Goal: Communication & Community: Participate in discussion

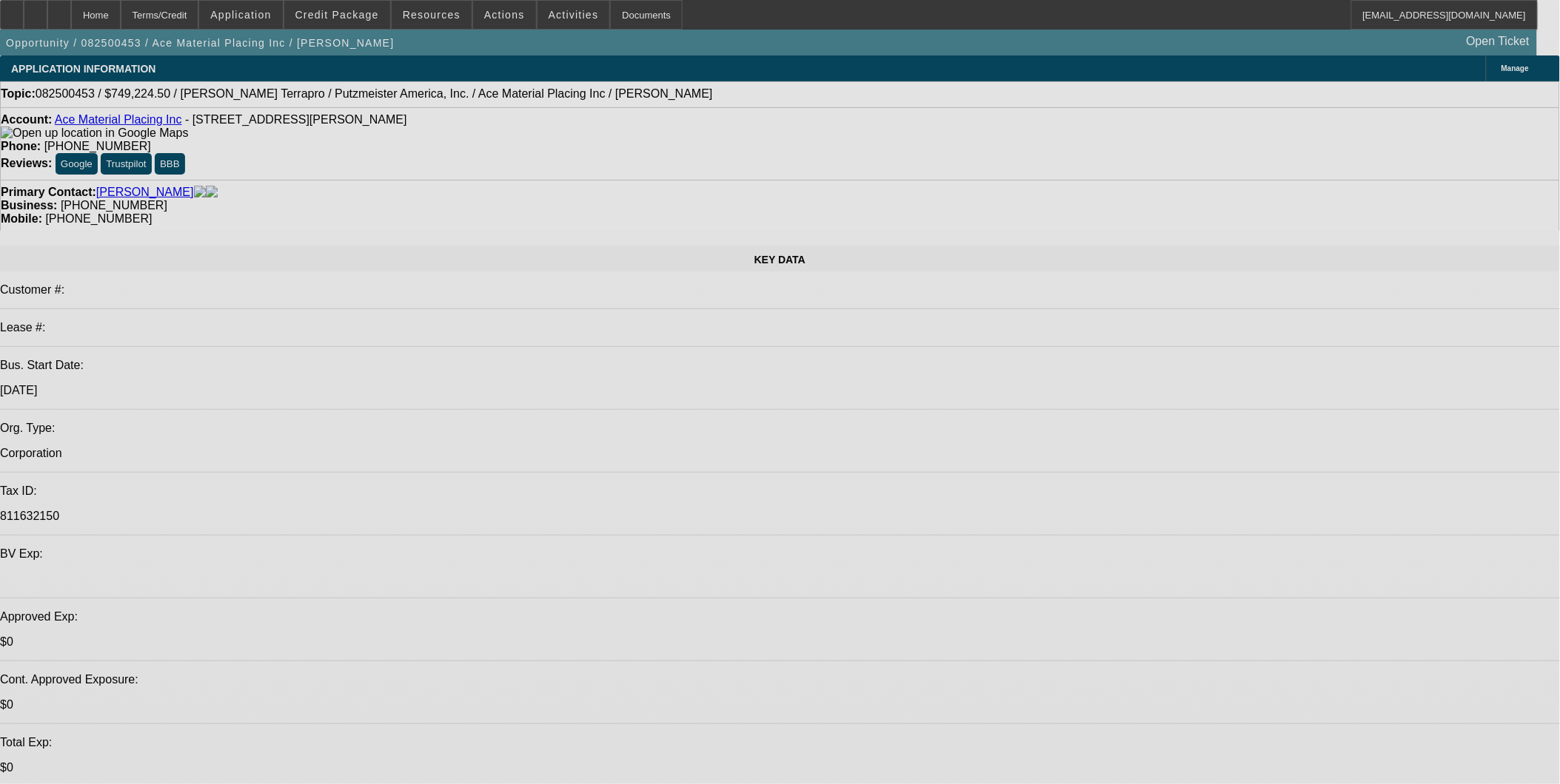
select select "0"
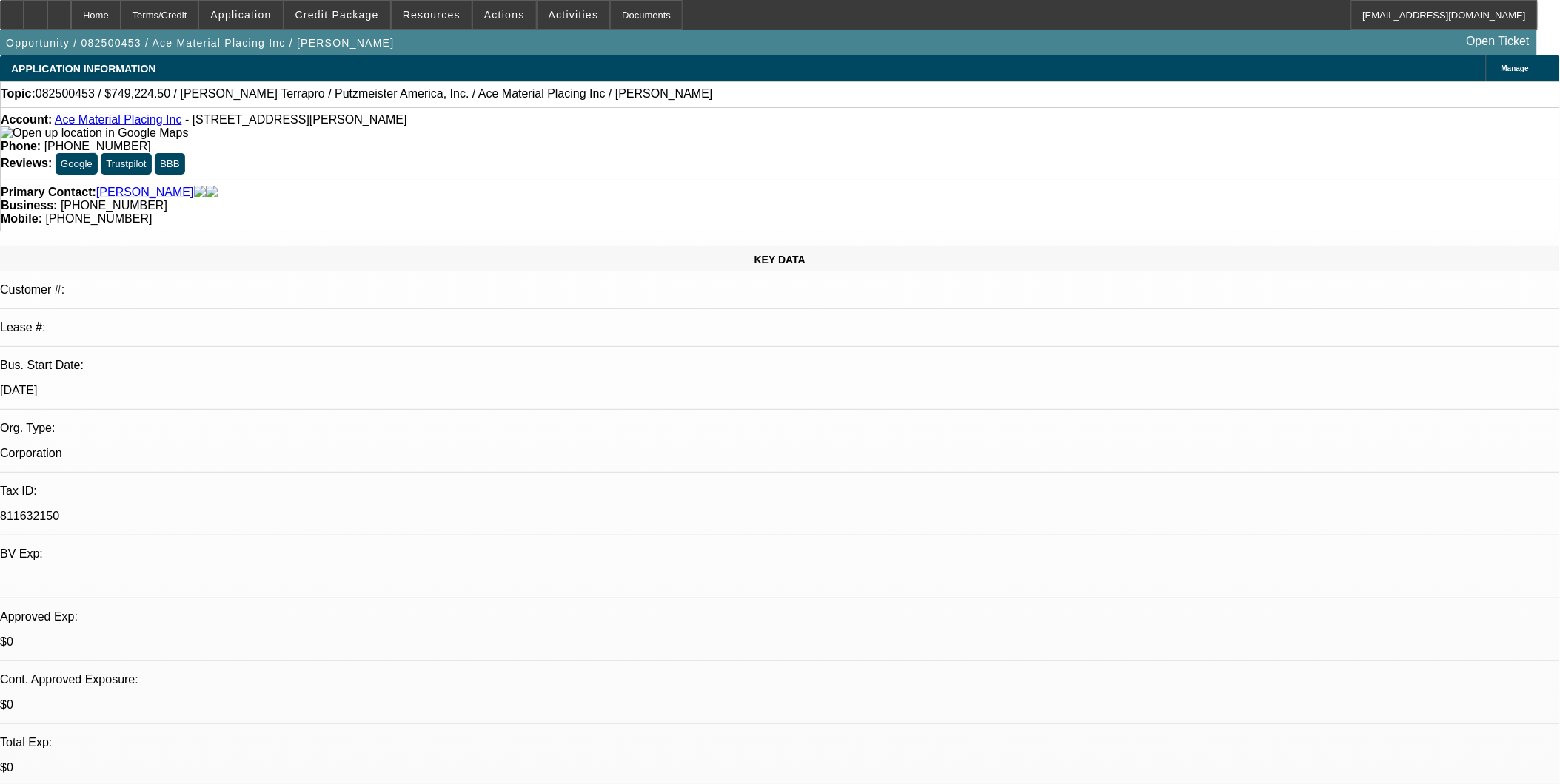
select select "0"
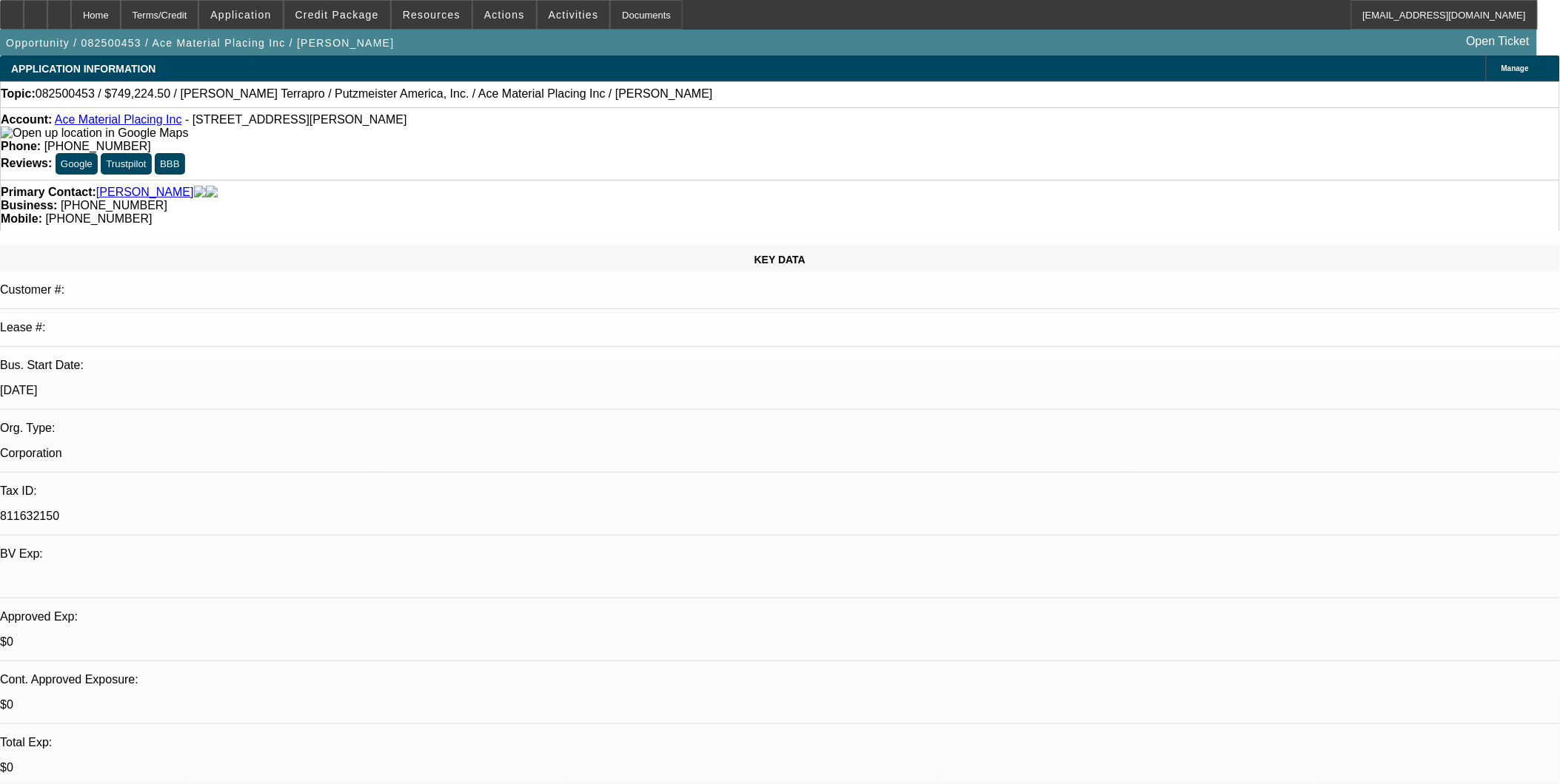
select select "0"
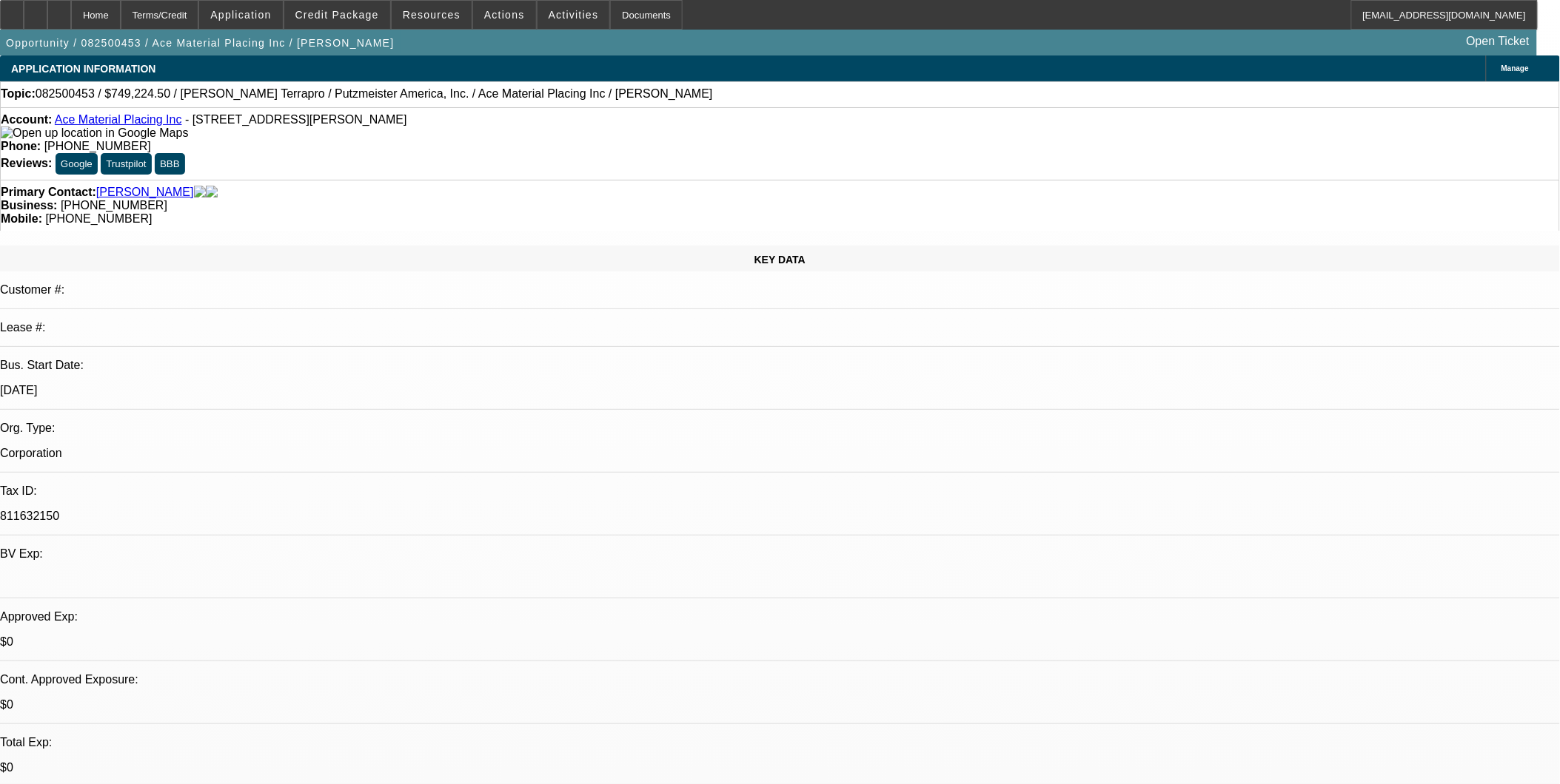
select select "0"
select select "1"
select select "6"
select select "1"
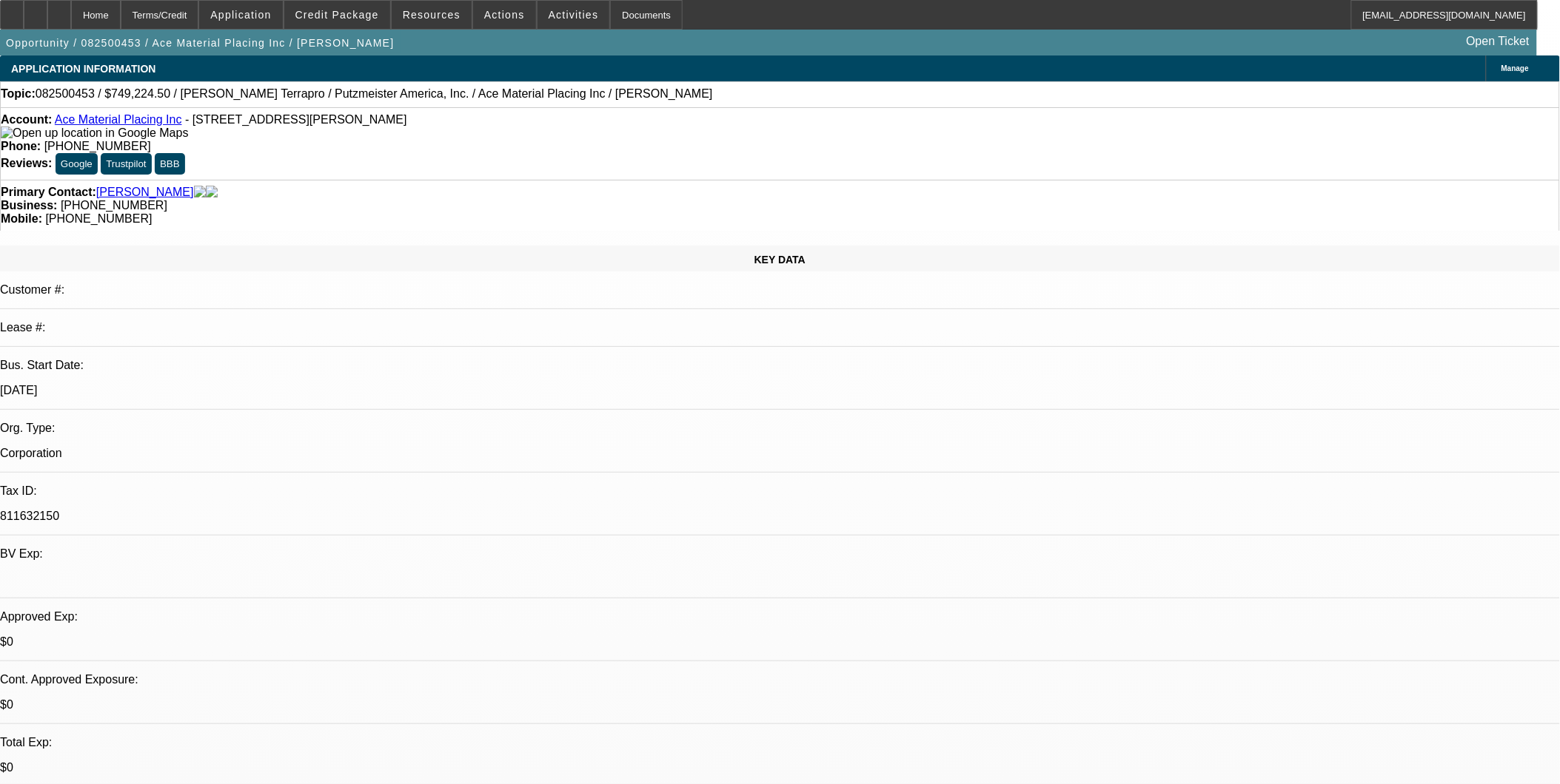
select select "1"
select select "6"
select select "1"
select select "6"
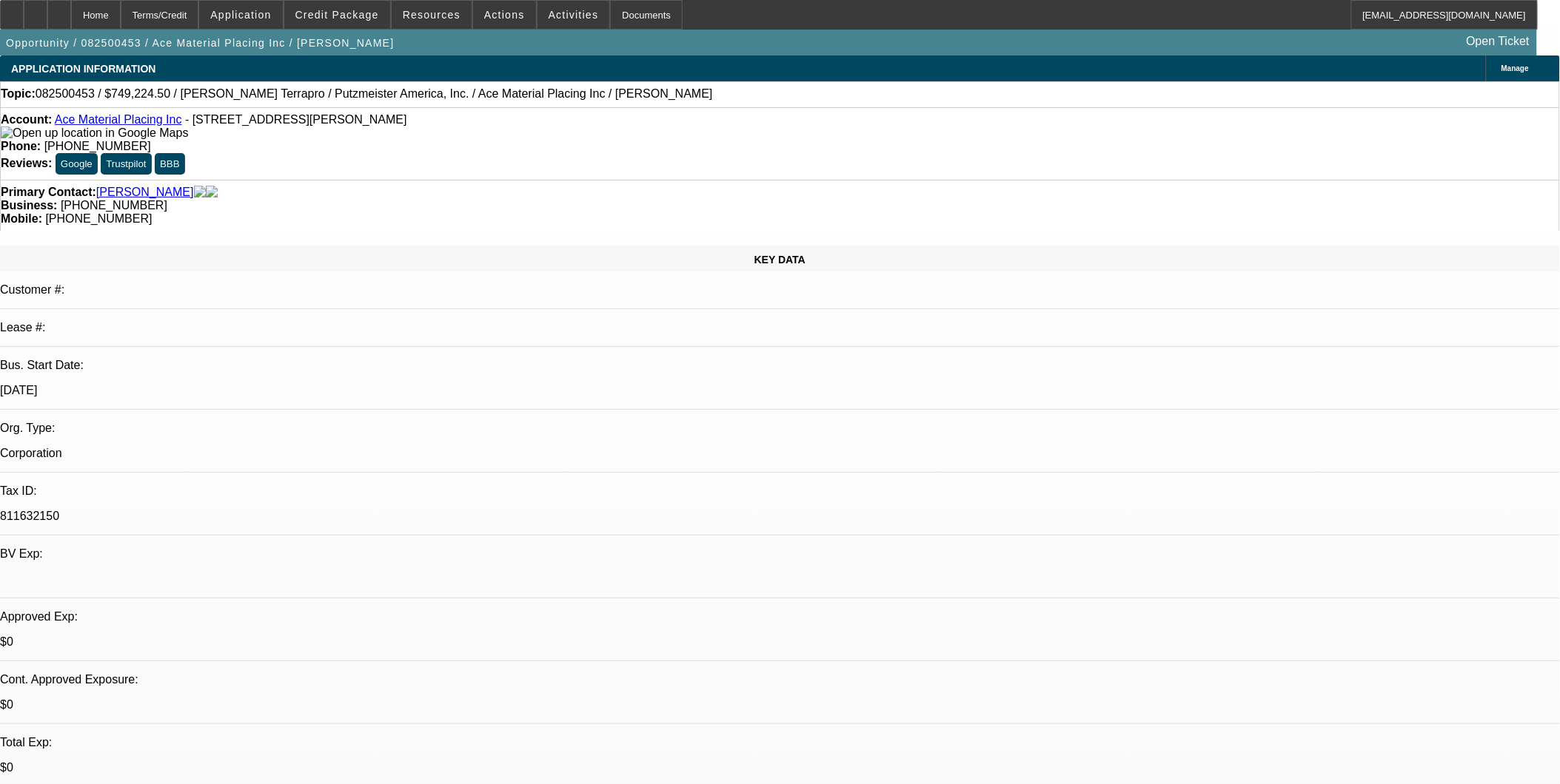
select select "1"
select select "6"
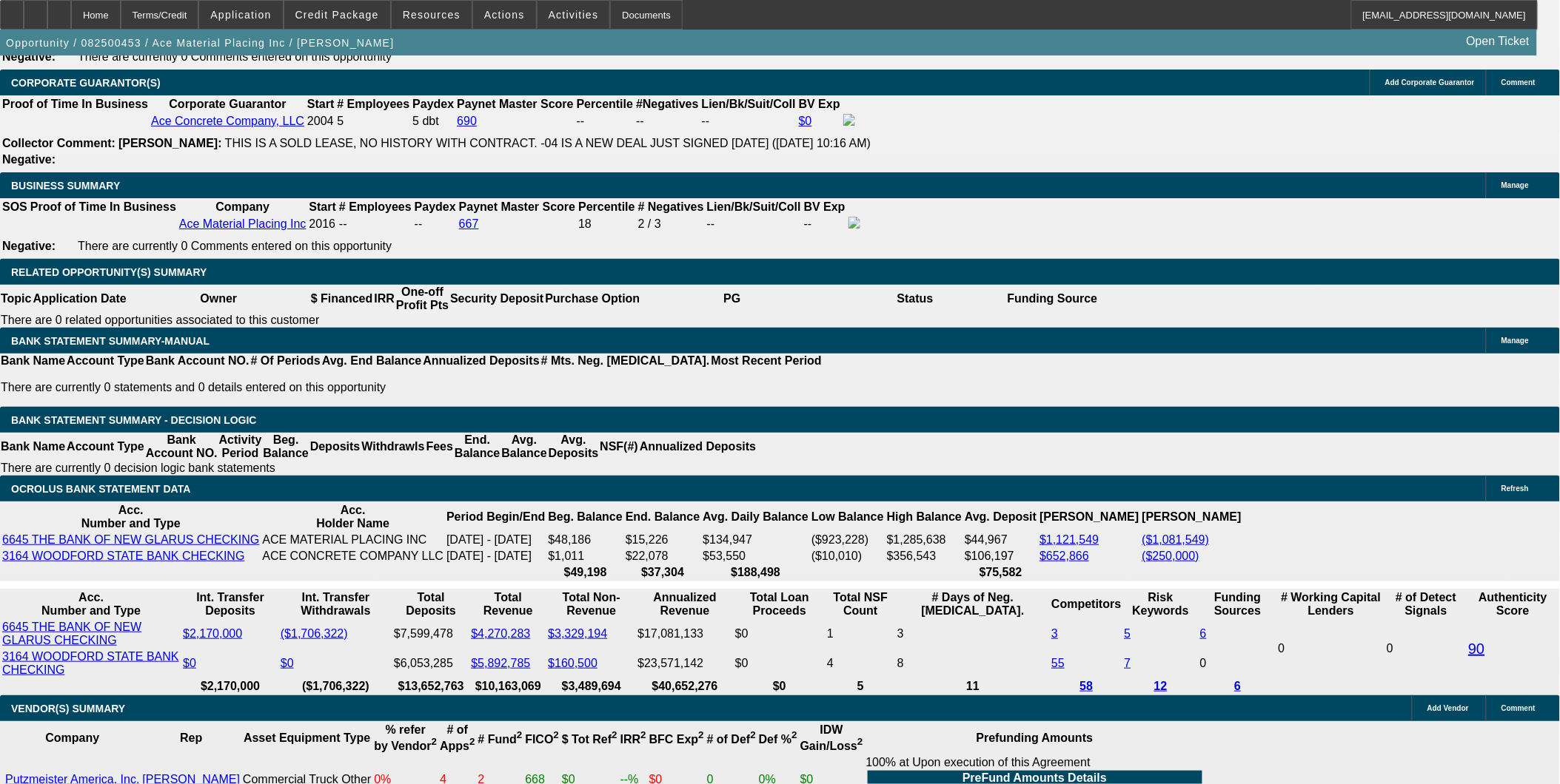
scroll to position [329, 0]
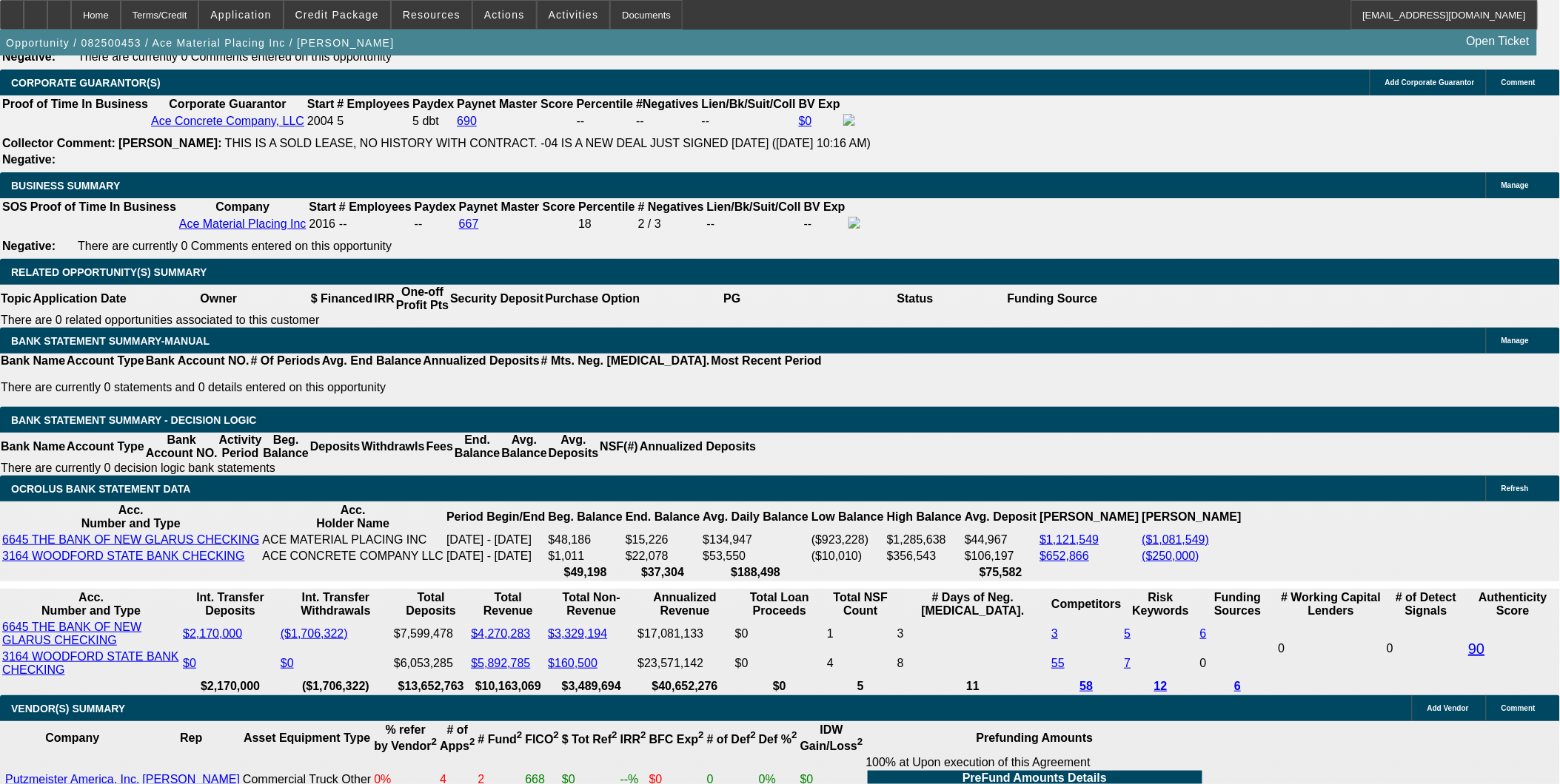
drag, startPoint x: 1197, startPoint y: 545, endPoint x: 1343, endPoint y: 558, distance: 146.6
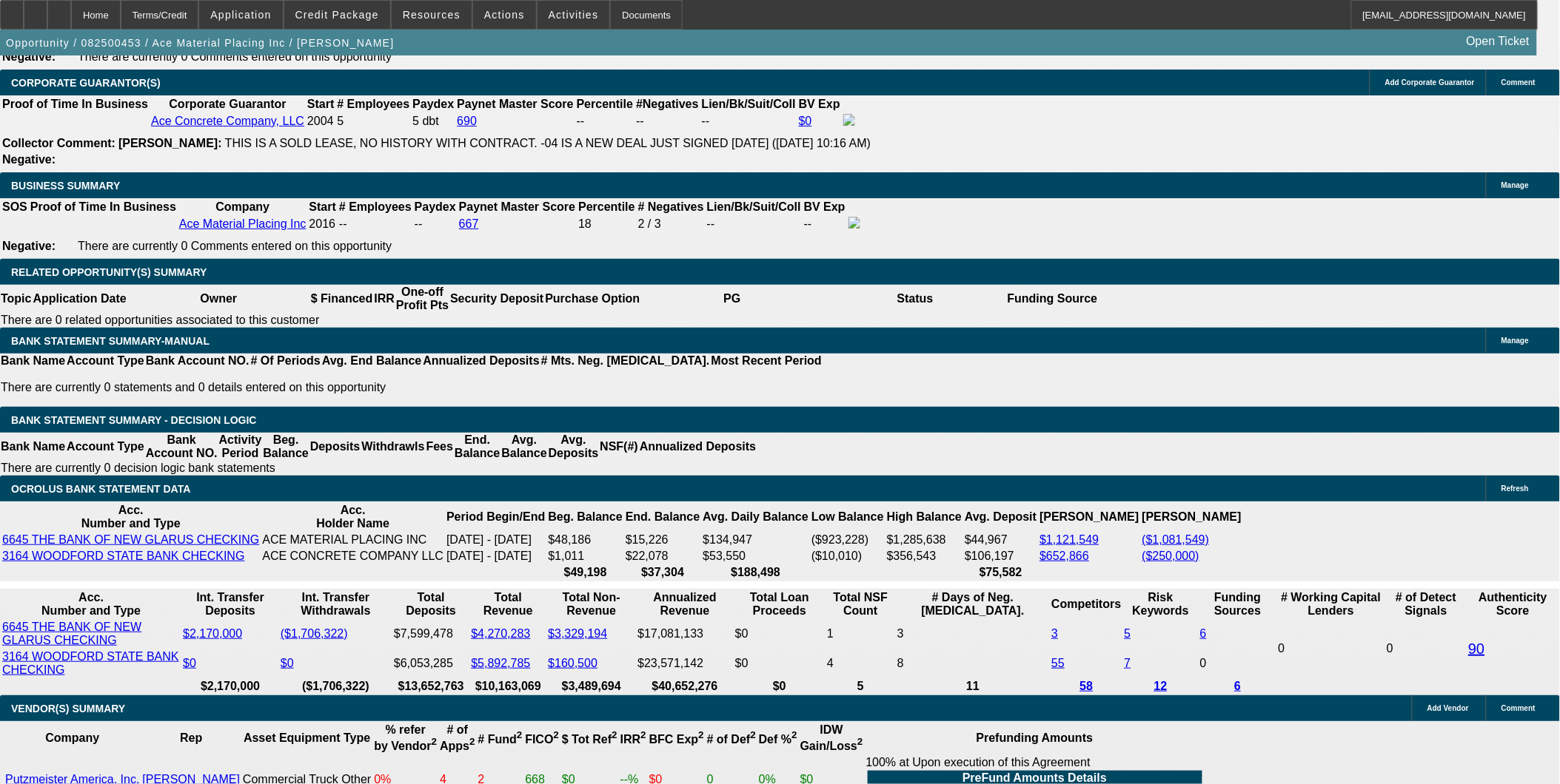
drag, startPoint x: 1222, startPoint y: 623, endPoint x: 1277, endPoint y: 640, distance: 57.6
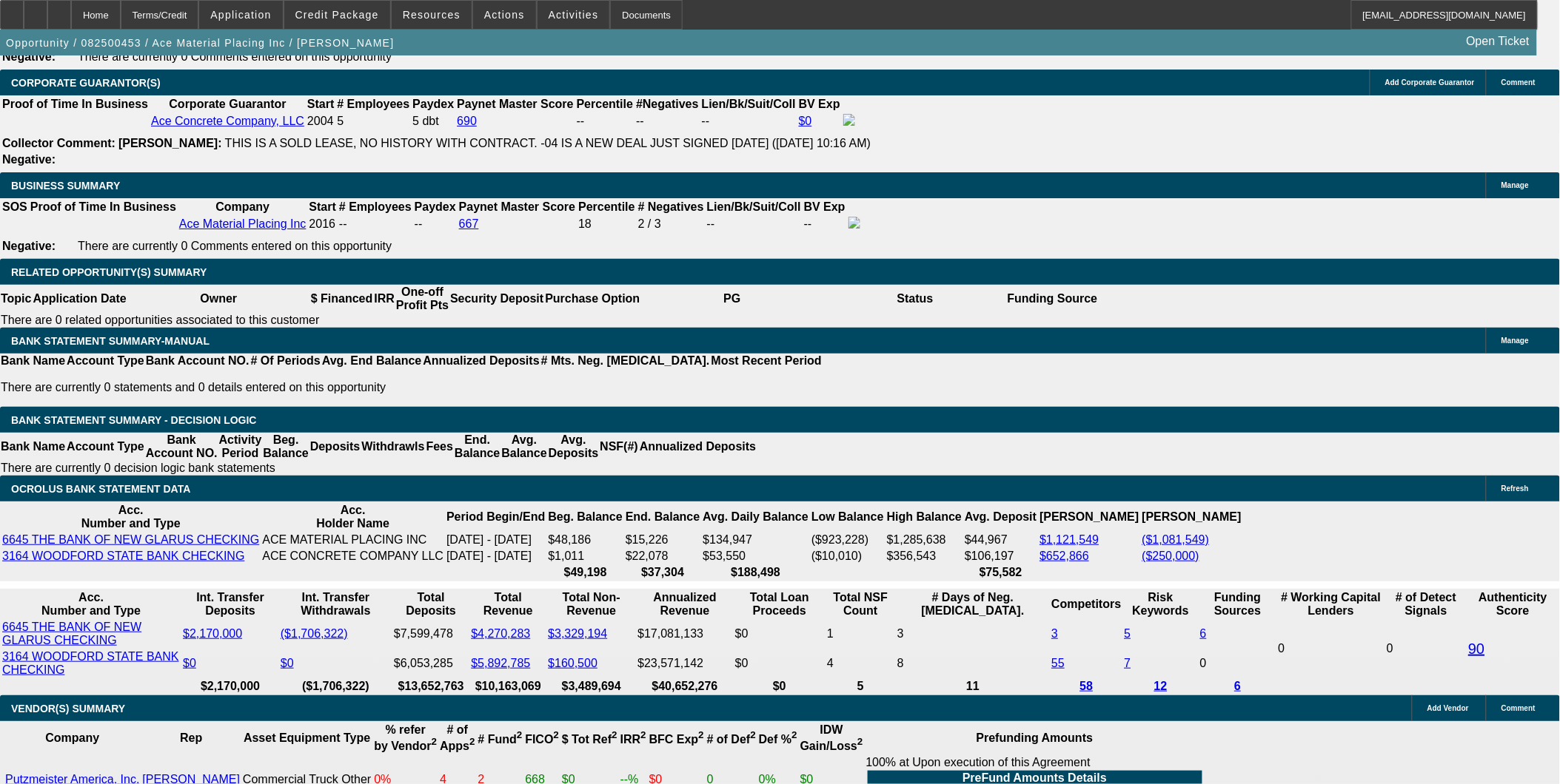
scroll to position [657, 0]
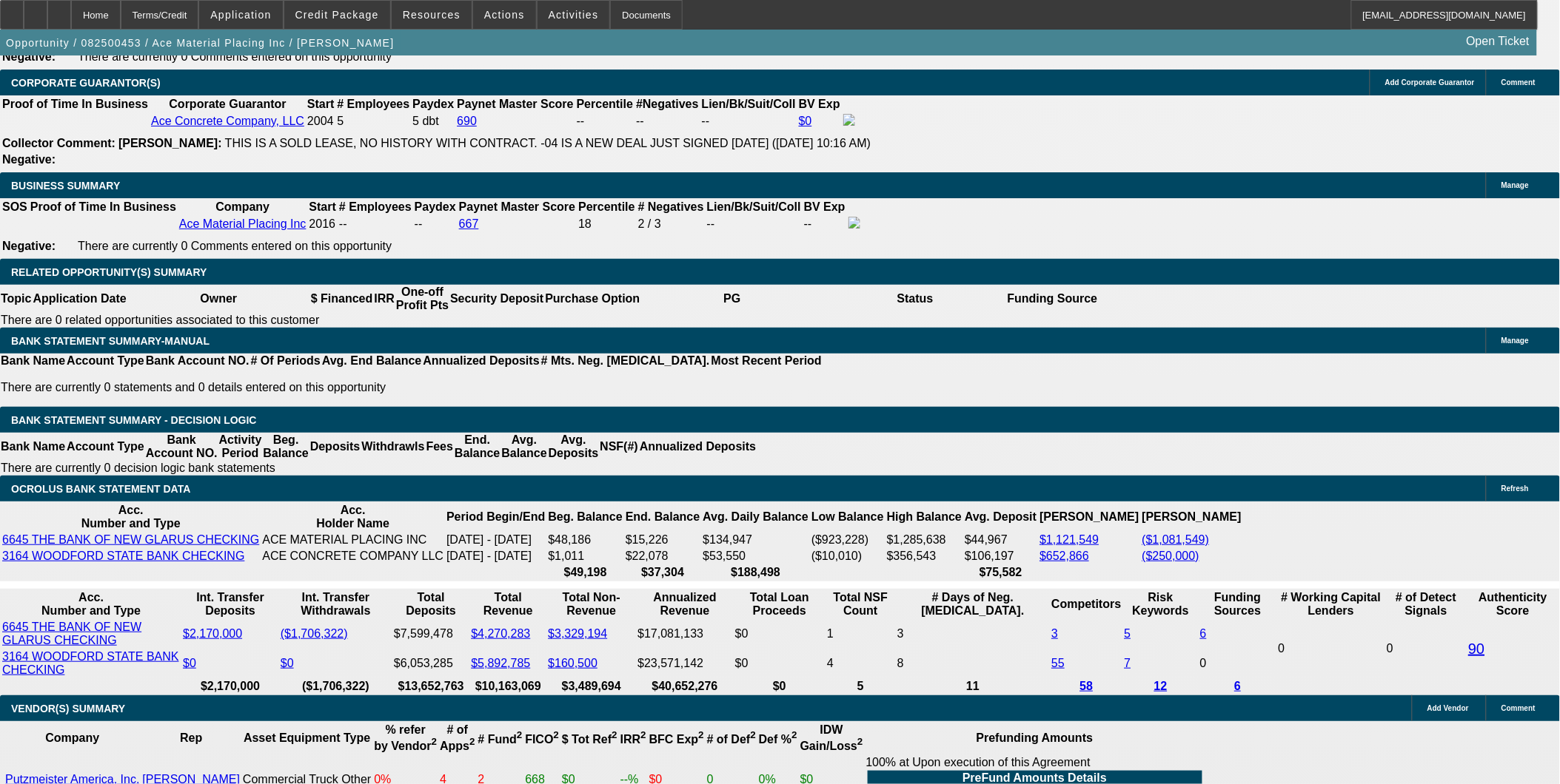
scroll to position [493, 0]
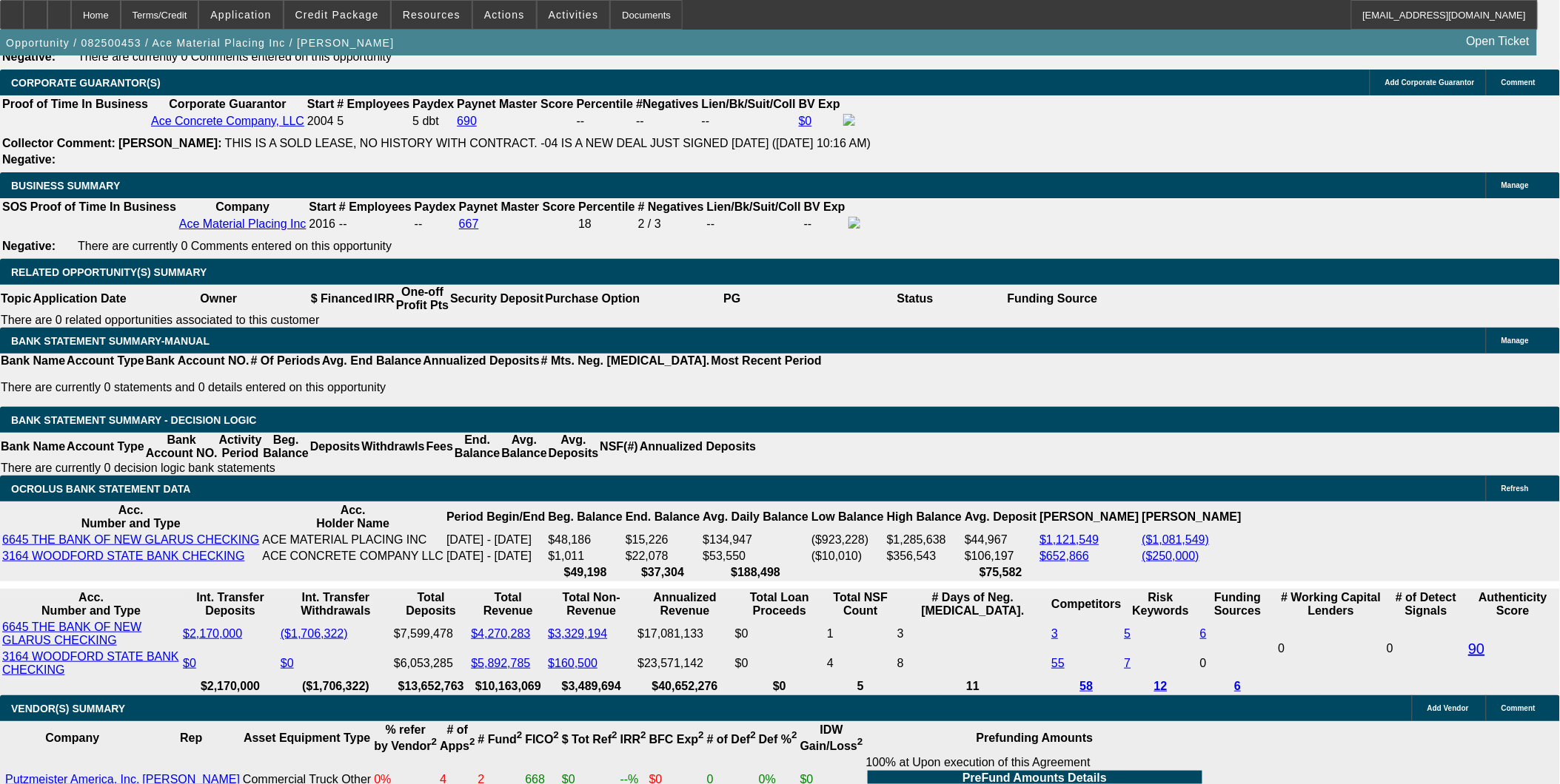
scroll to position [329, 0]
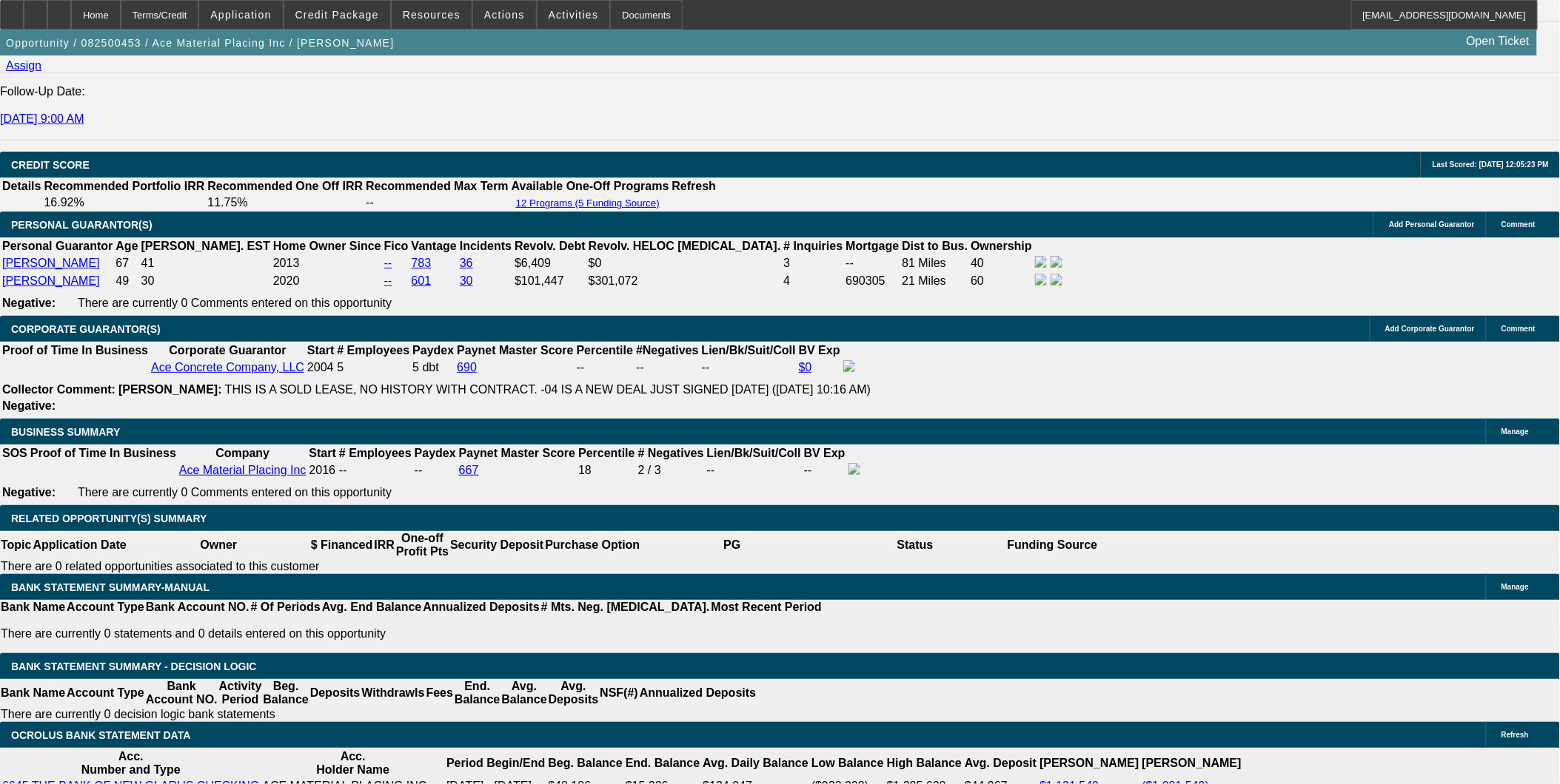
scroll to position [1973, 0]
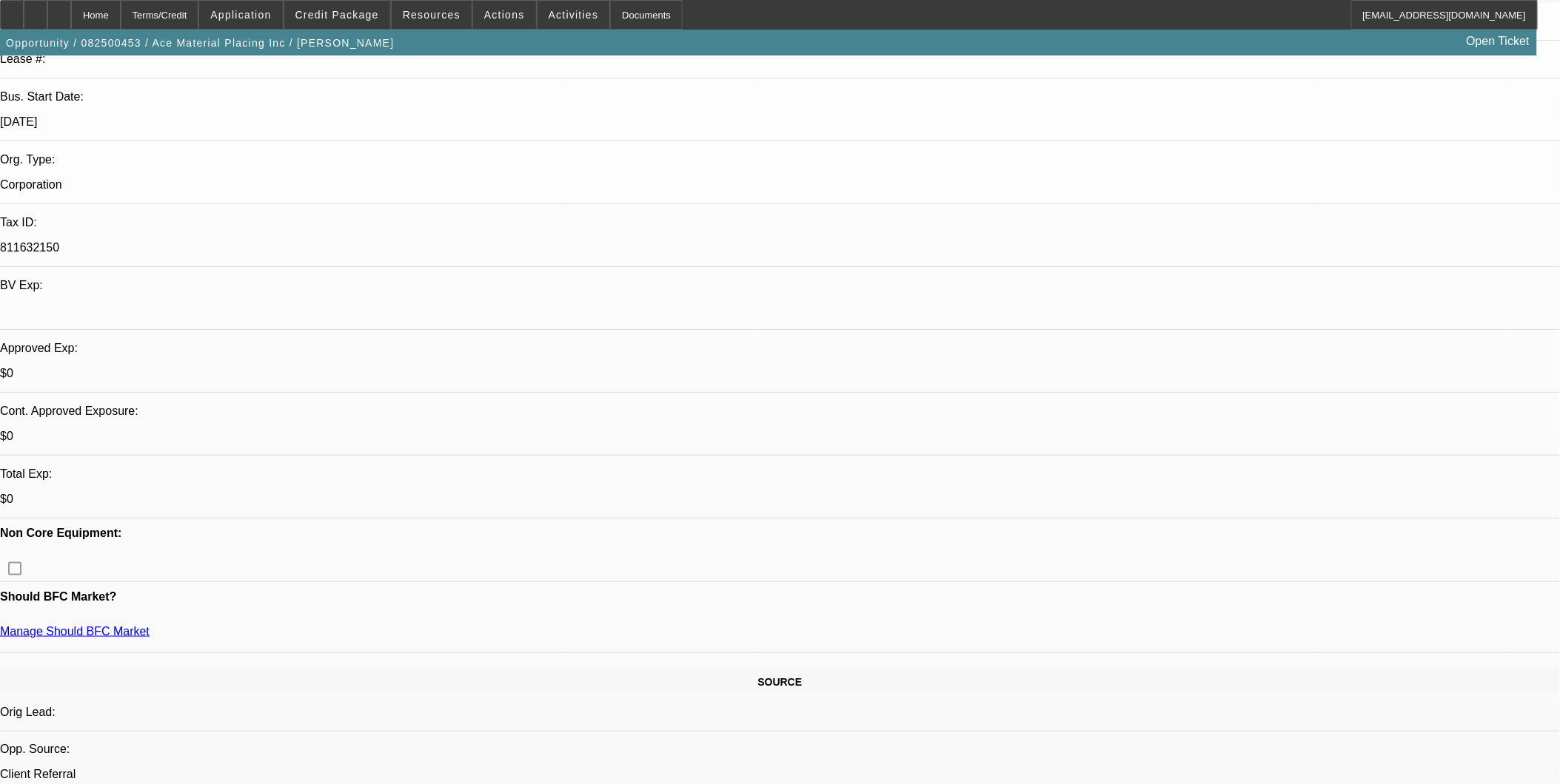
scroll to position [329, 0]
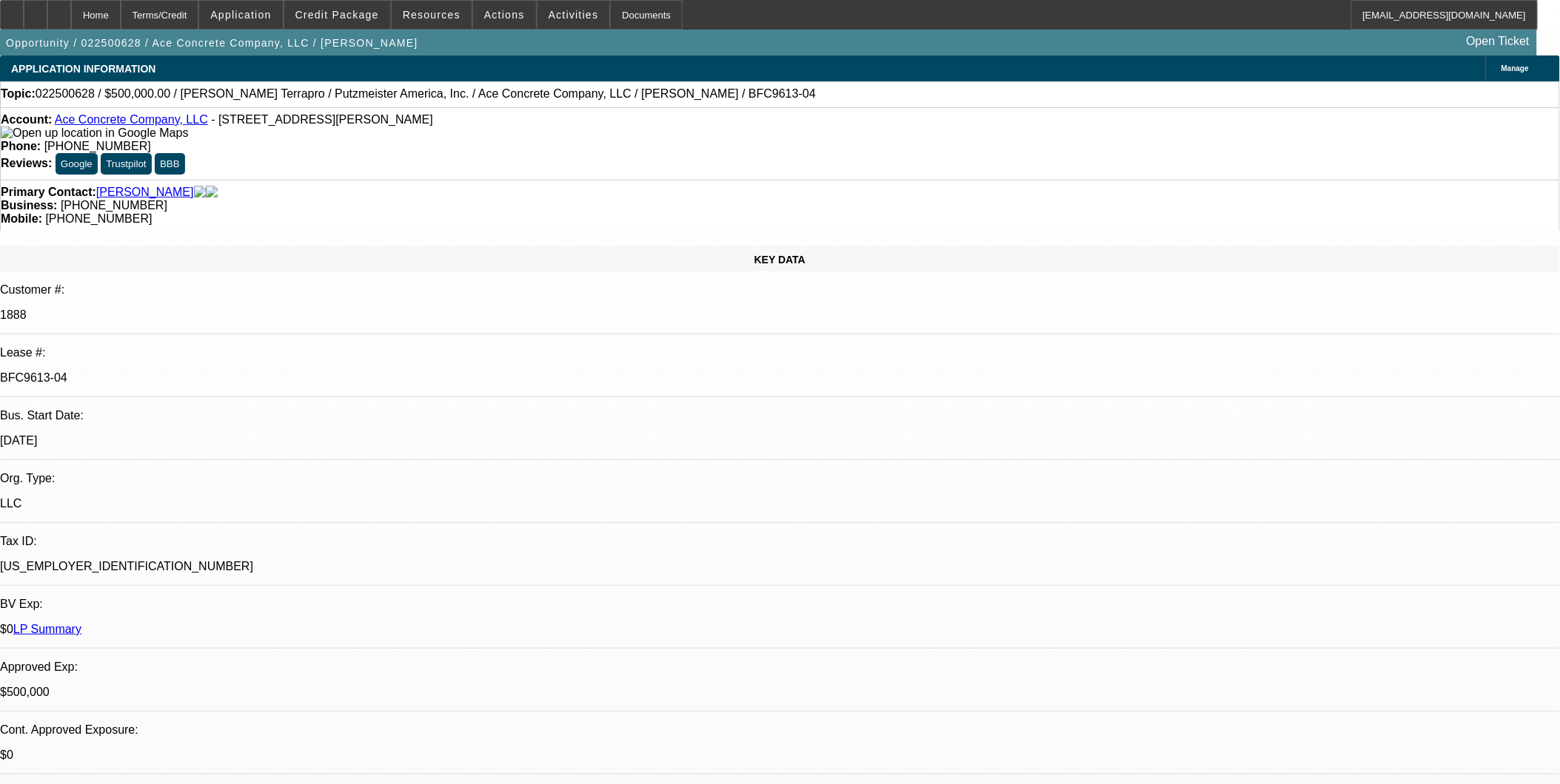
select select "0"
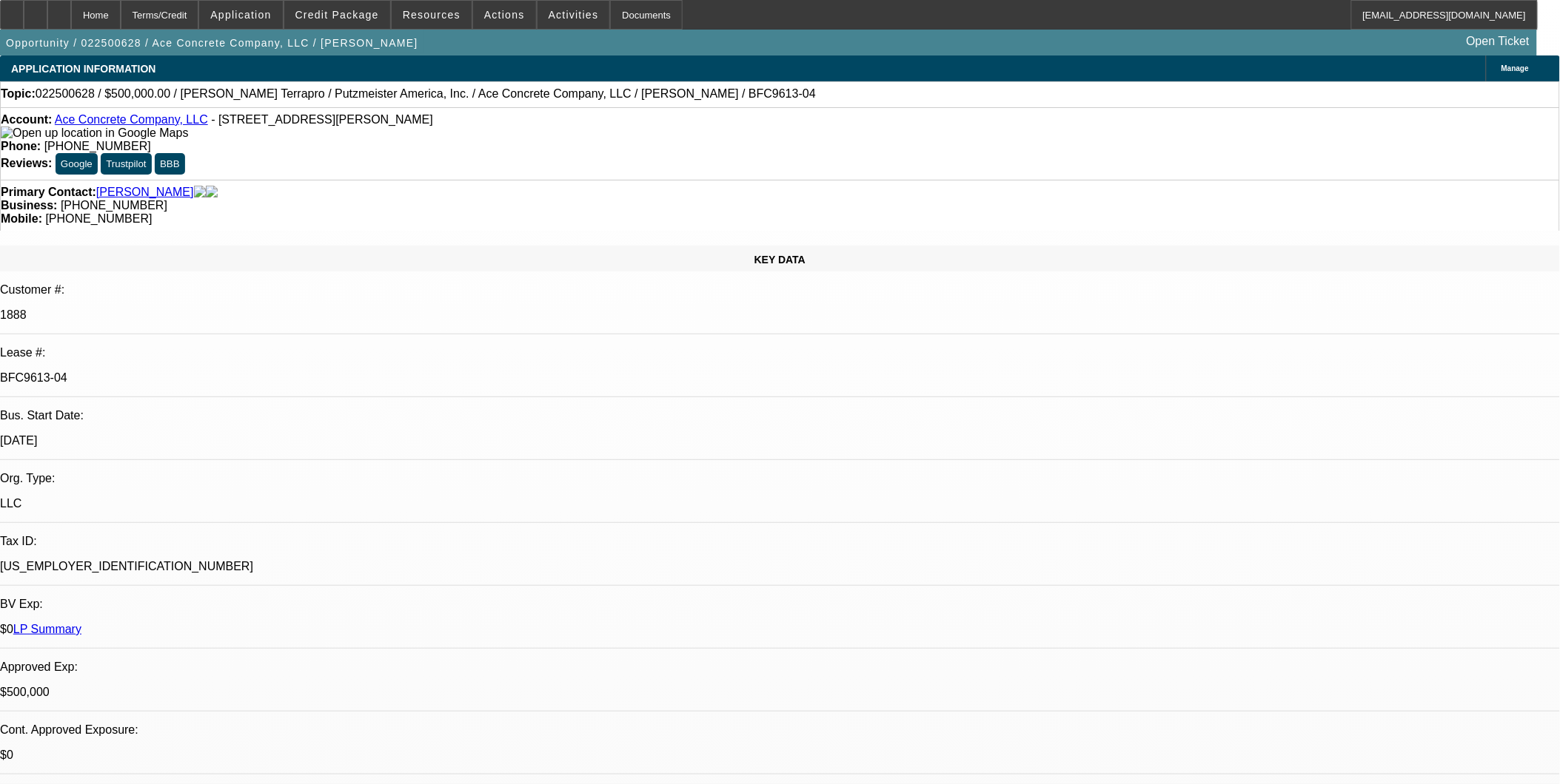
select select "0"
select select "2"
select select "0"
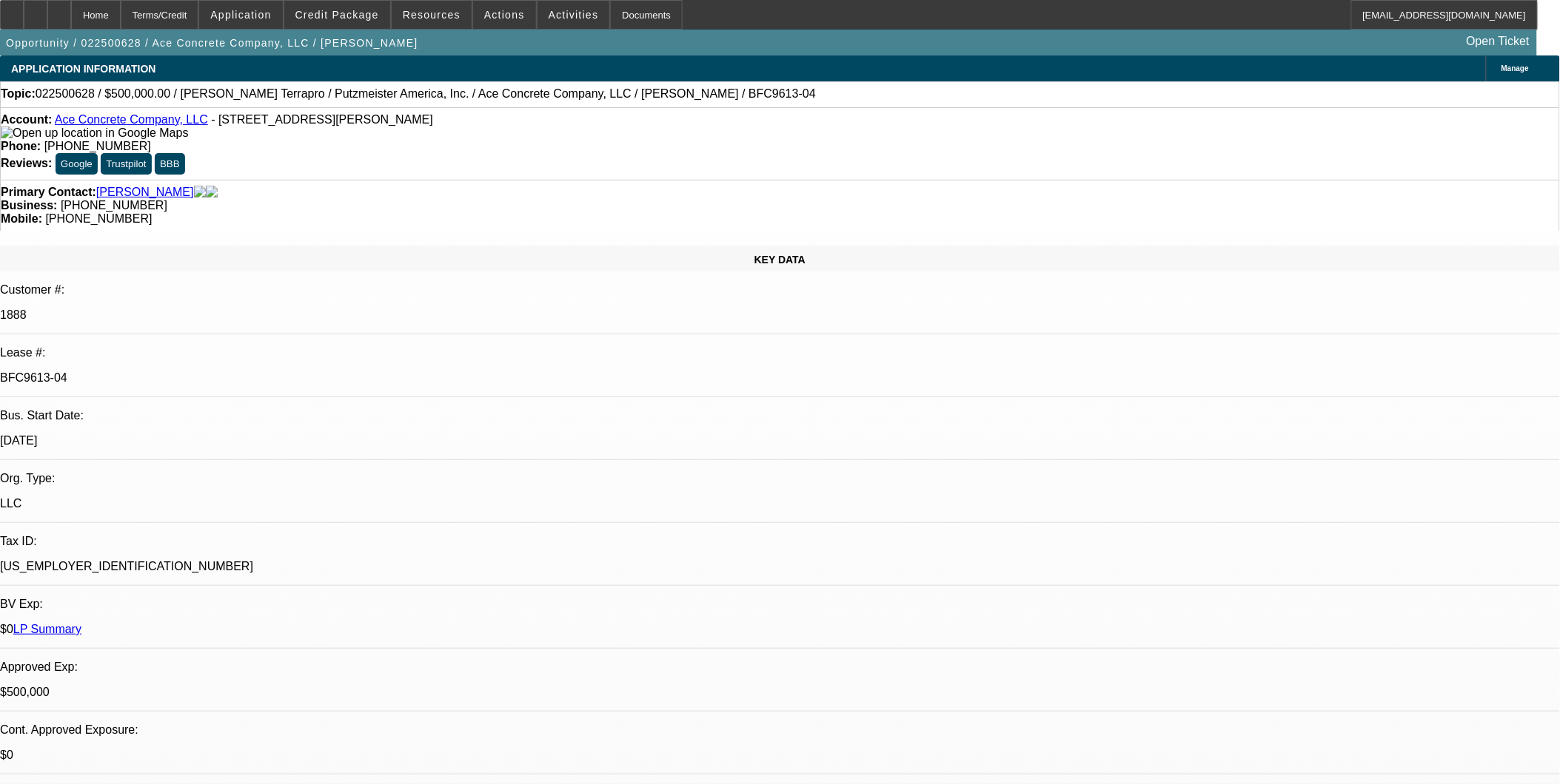
select select "2"
select select "0"
select select "1"
select select "3"
select select "6"
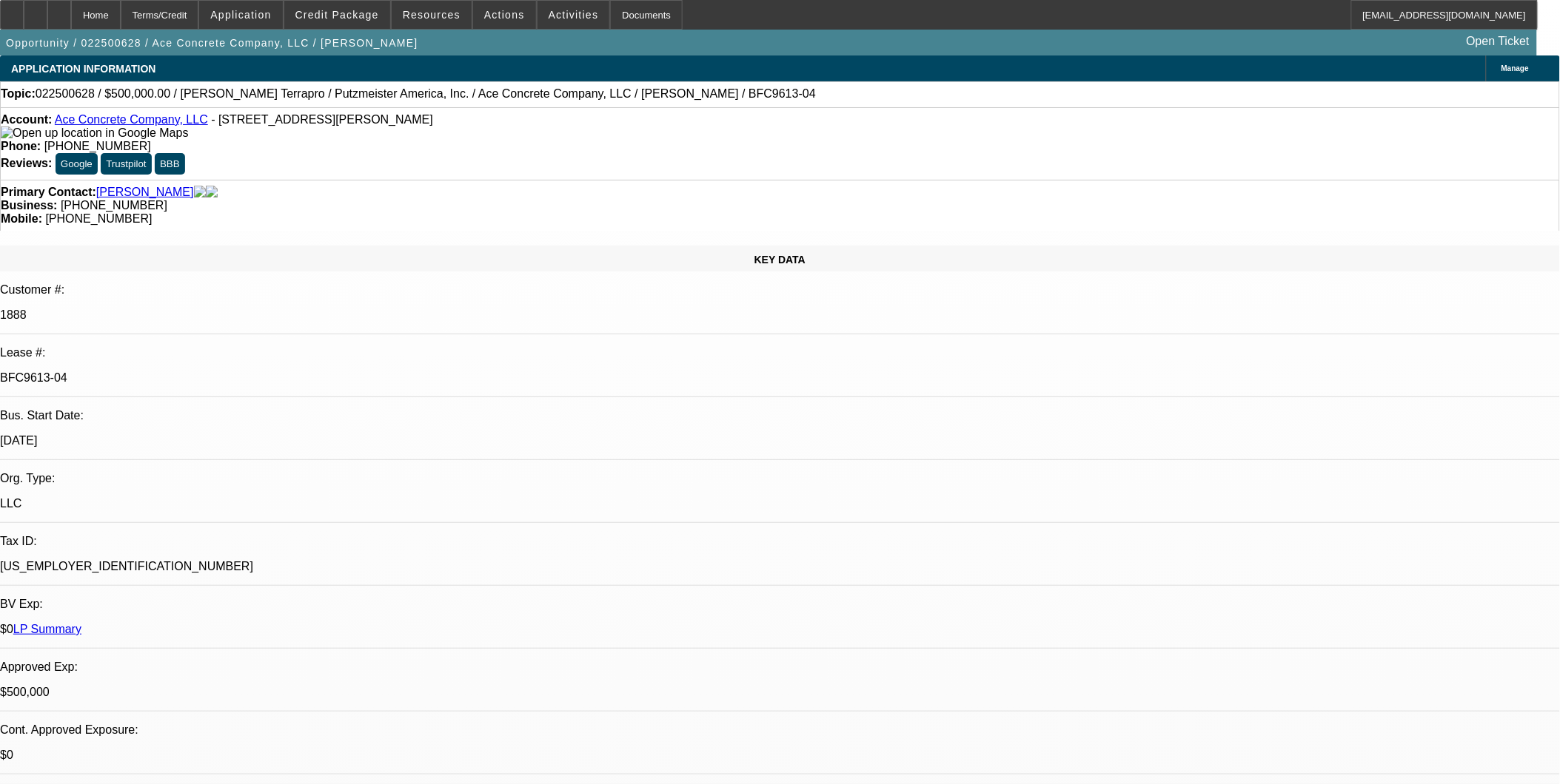
select select "1"
select select "3"
select select "6"
select select "1"
select select "2"
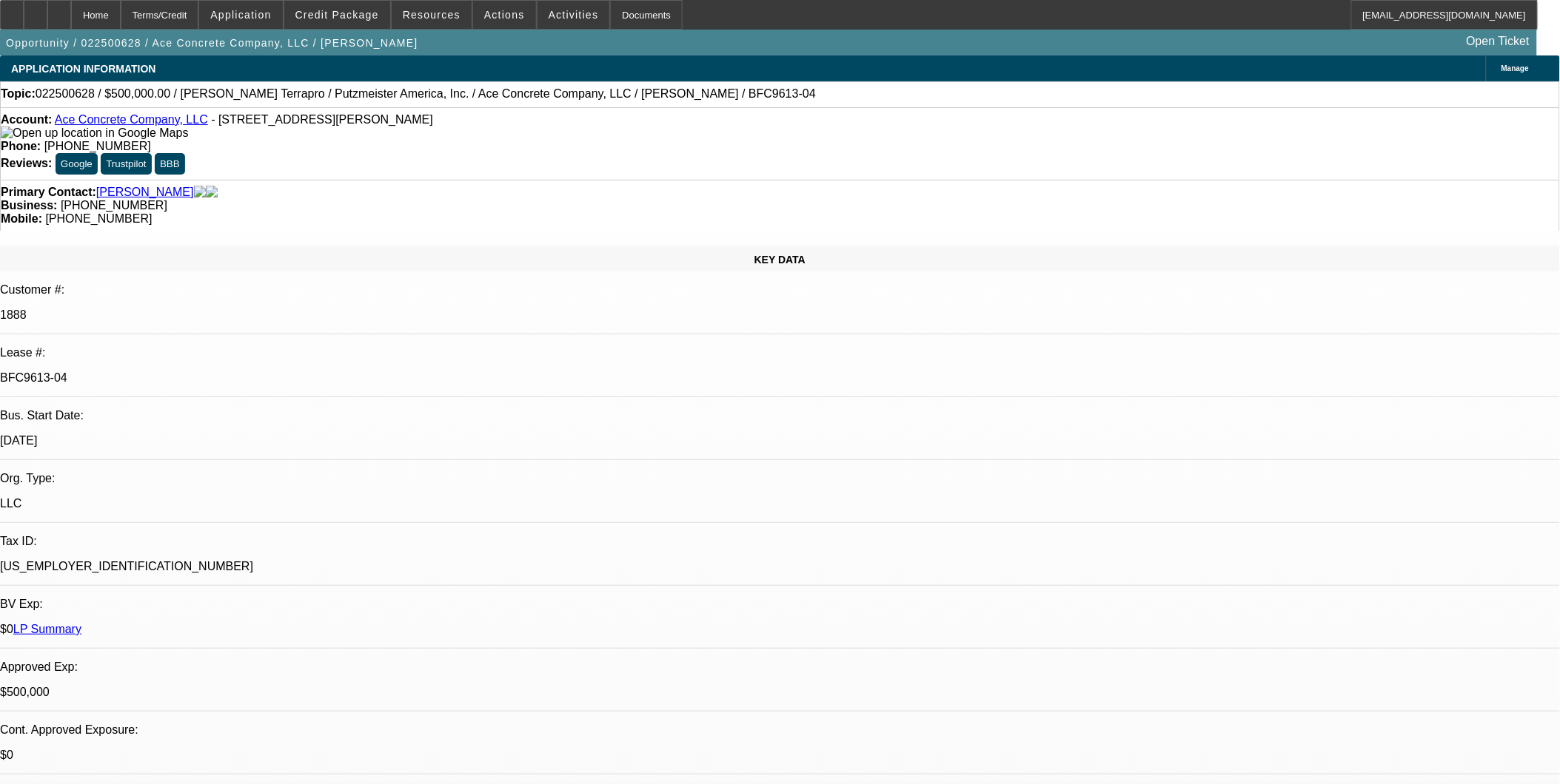
select select "6"
select select "1"
select select "2"
select select "6"
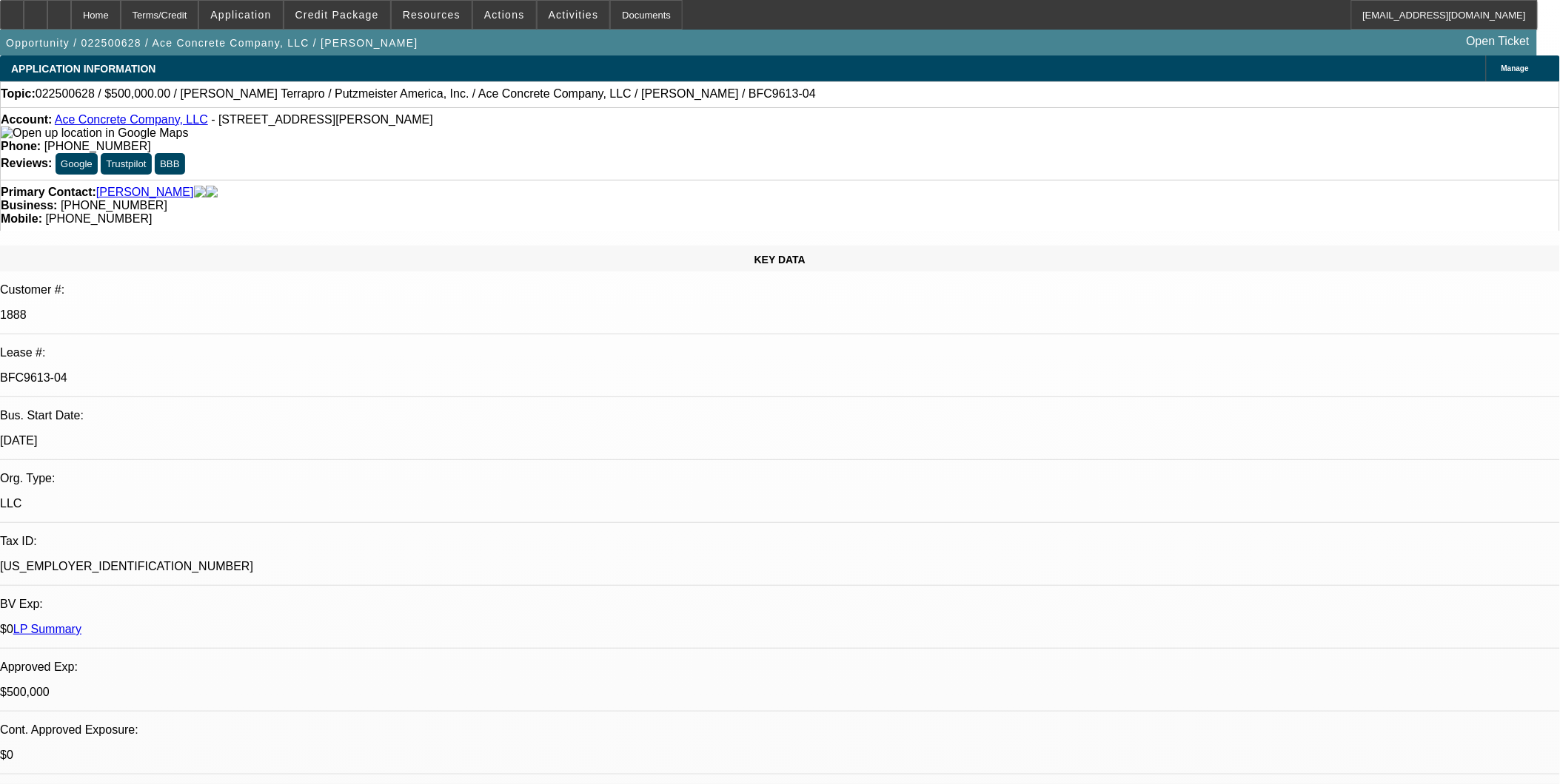
scroll to position [82, 0]
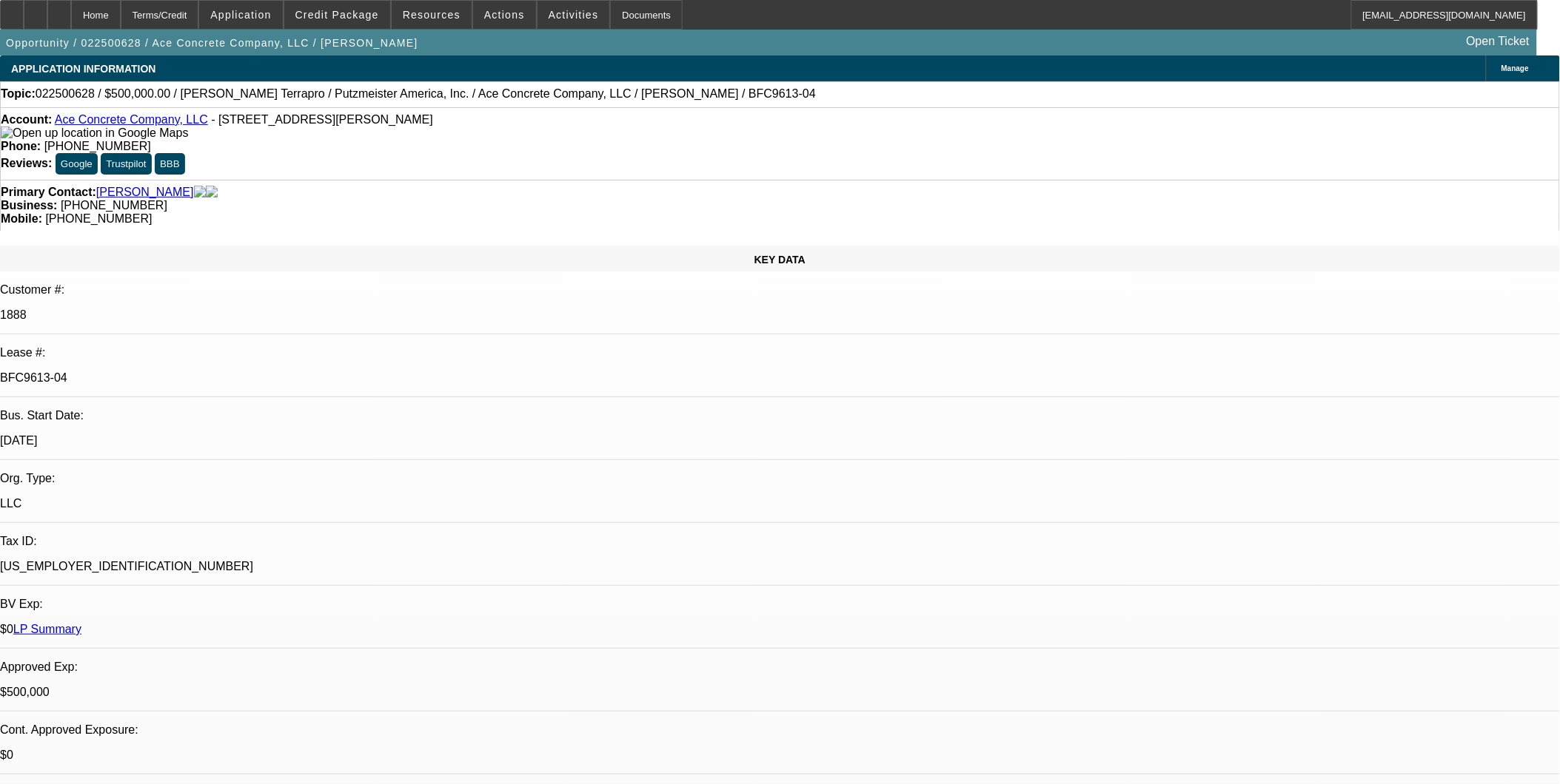
scroll to position [4932, 0]
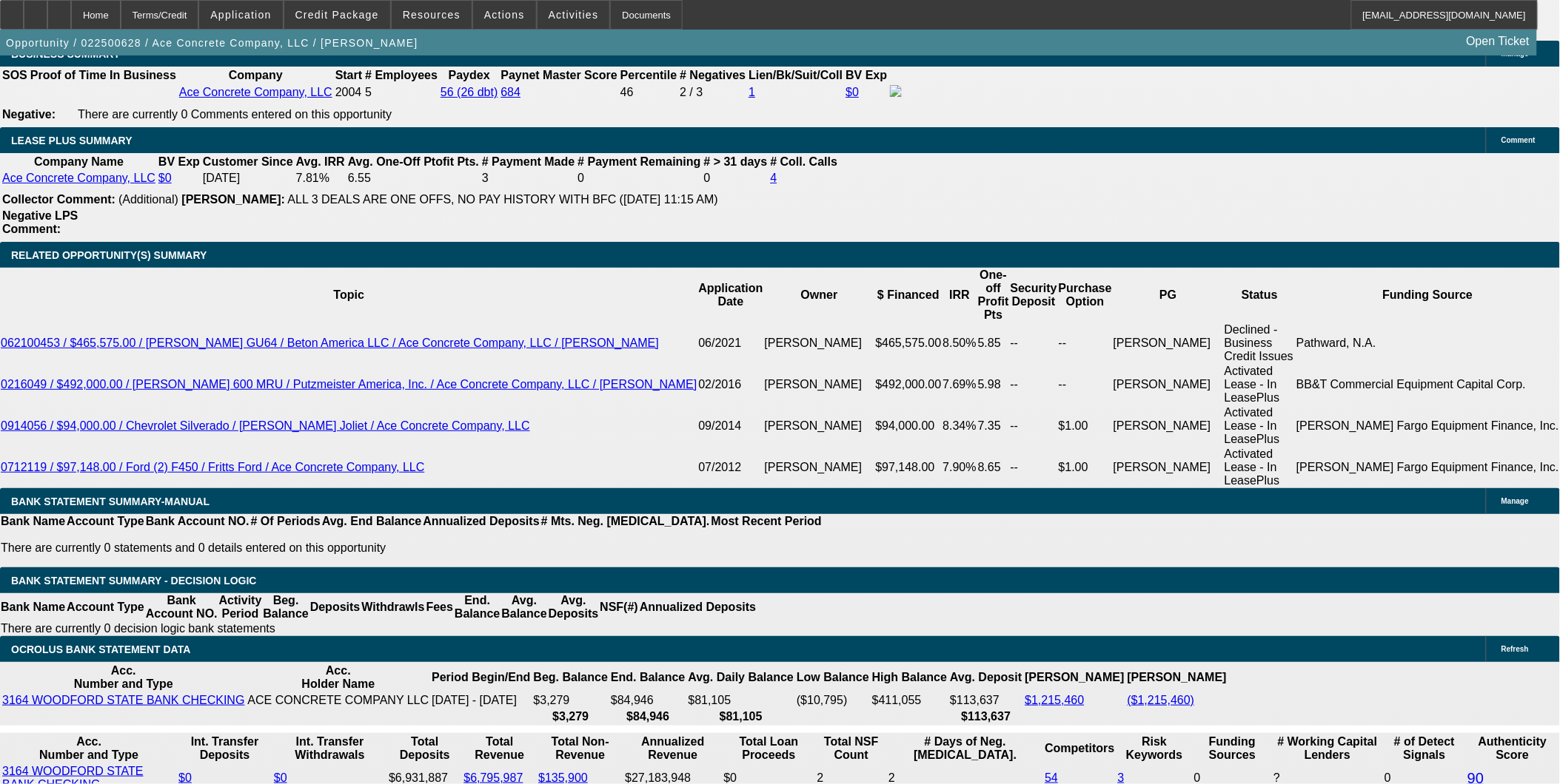
scroll to position [0, 0]
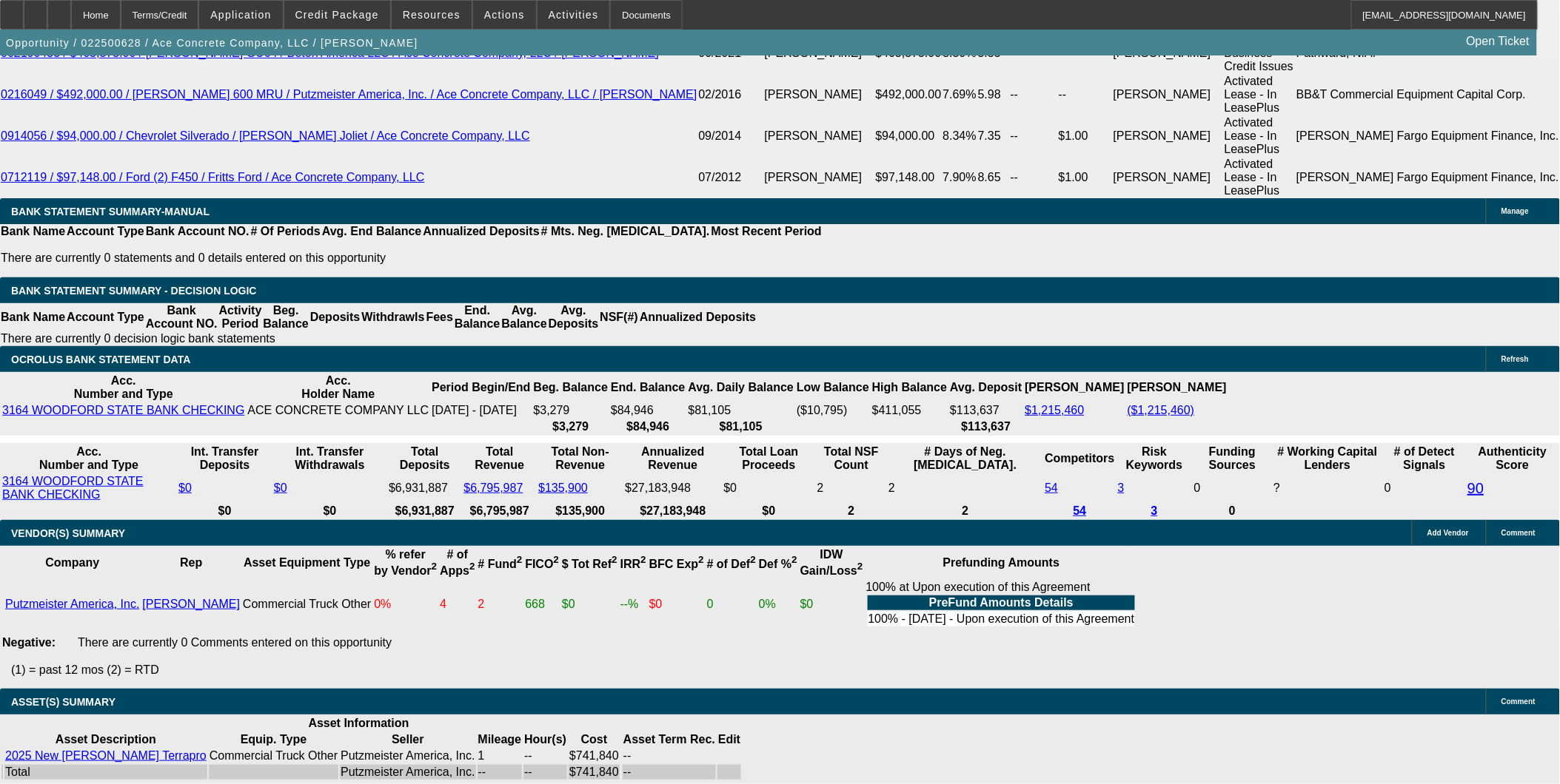
scroll to position [2795, 0]
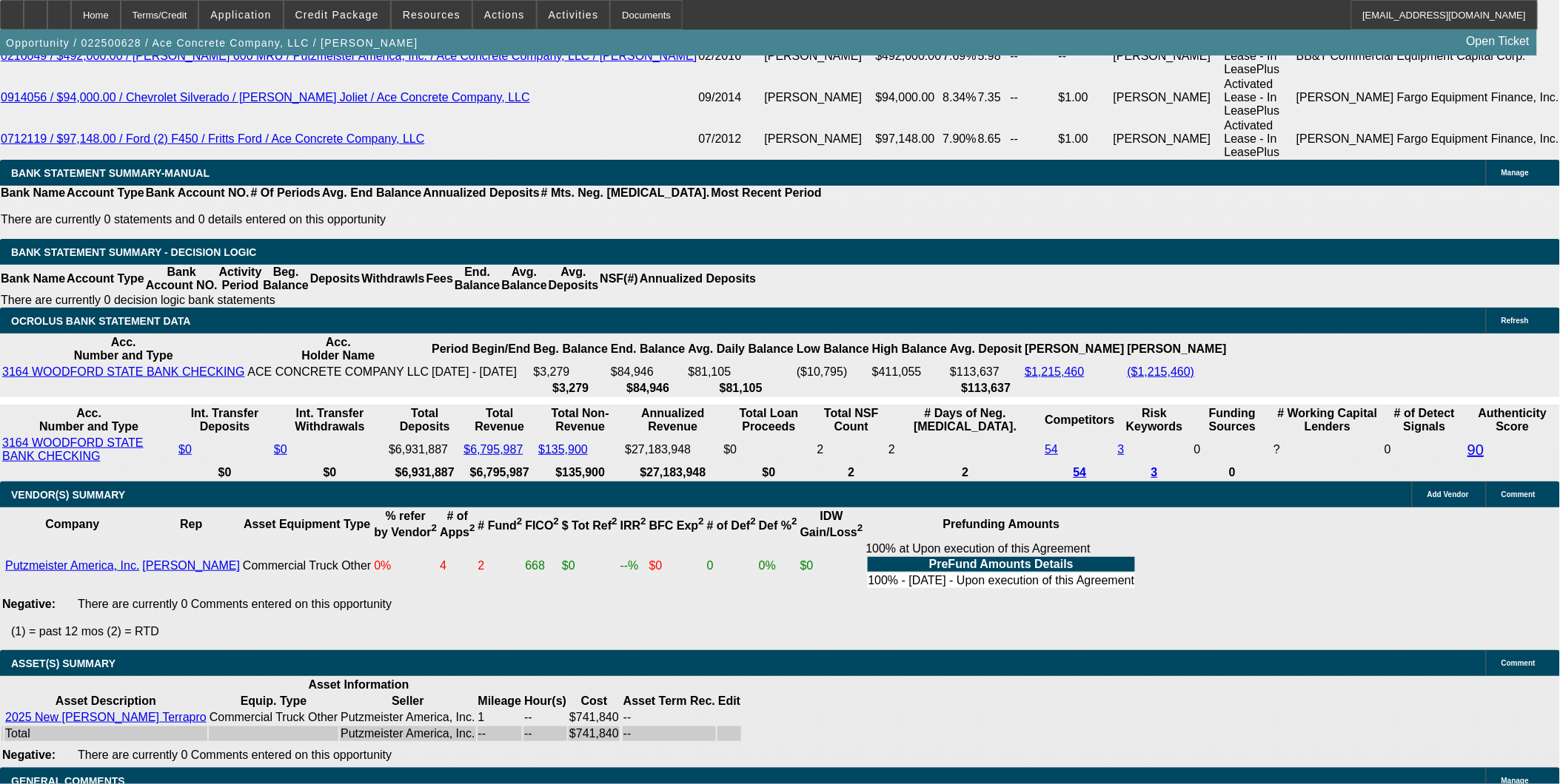
drag, startPoint x: 1213, startPoint y: 278, endPoint x: 1207, endPoint y: 253, distance: 25.7
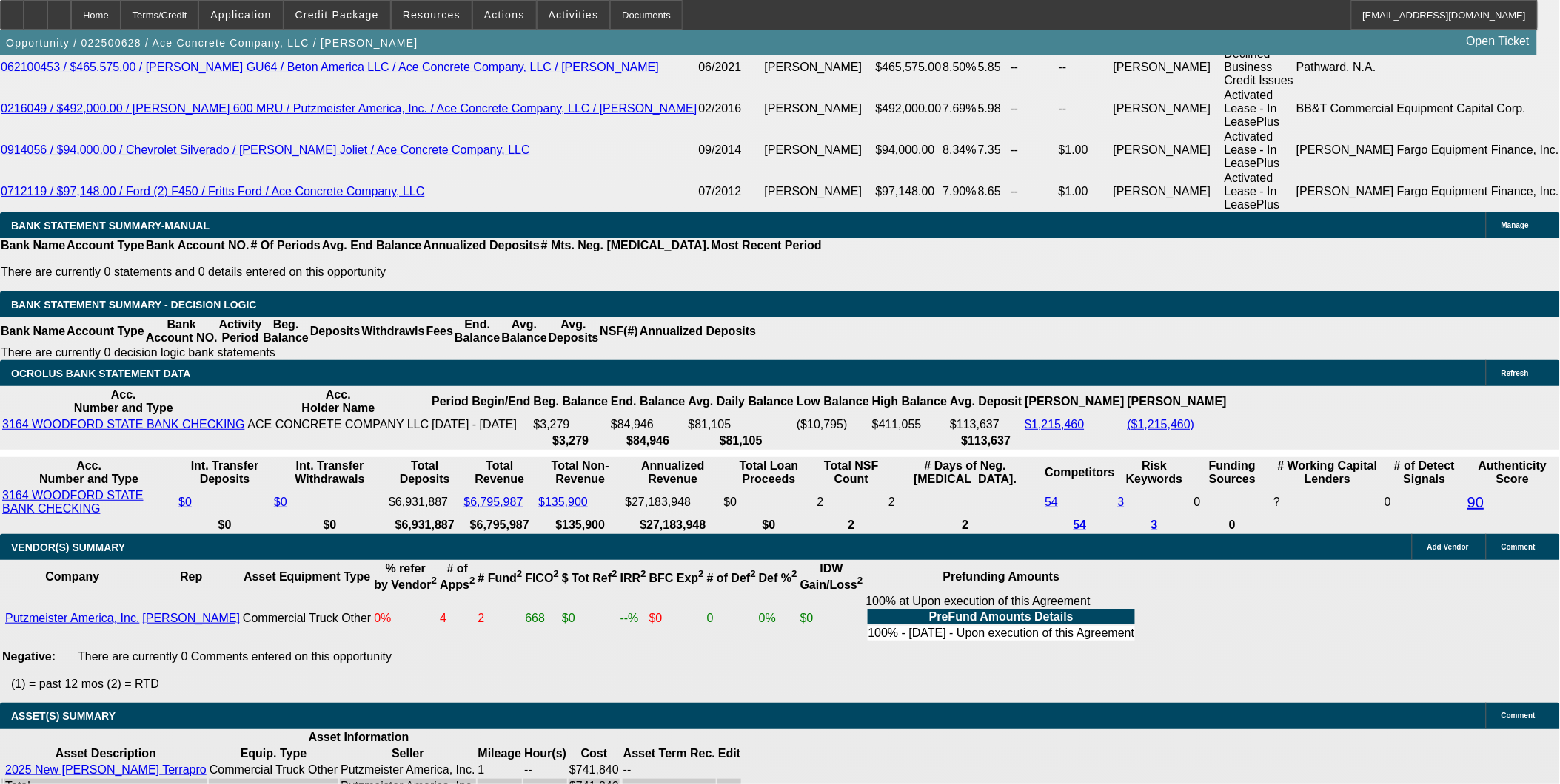
scroll to position [2712, 0]
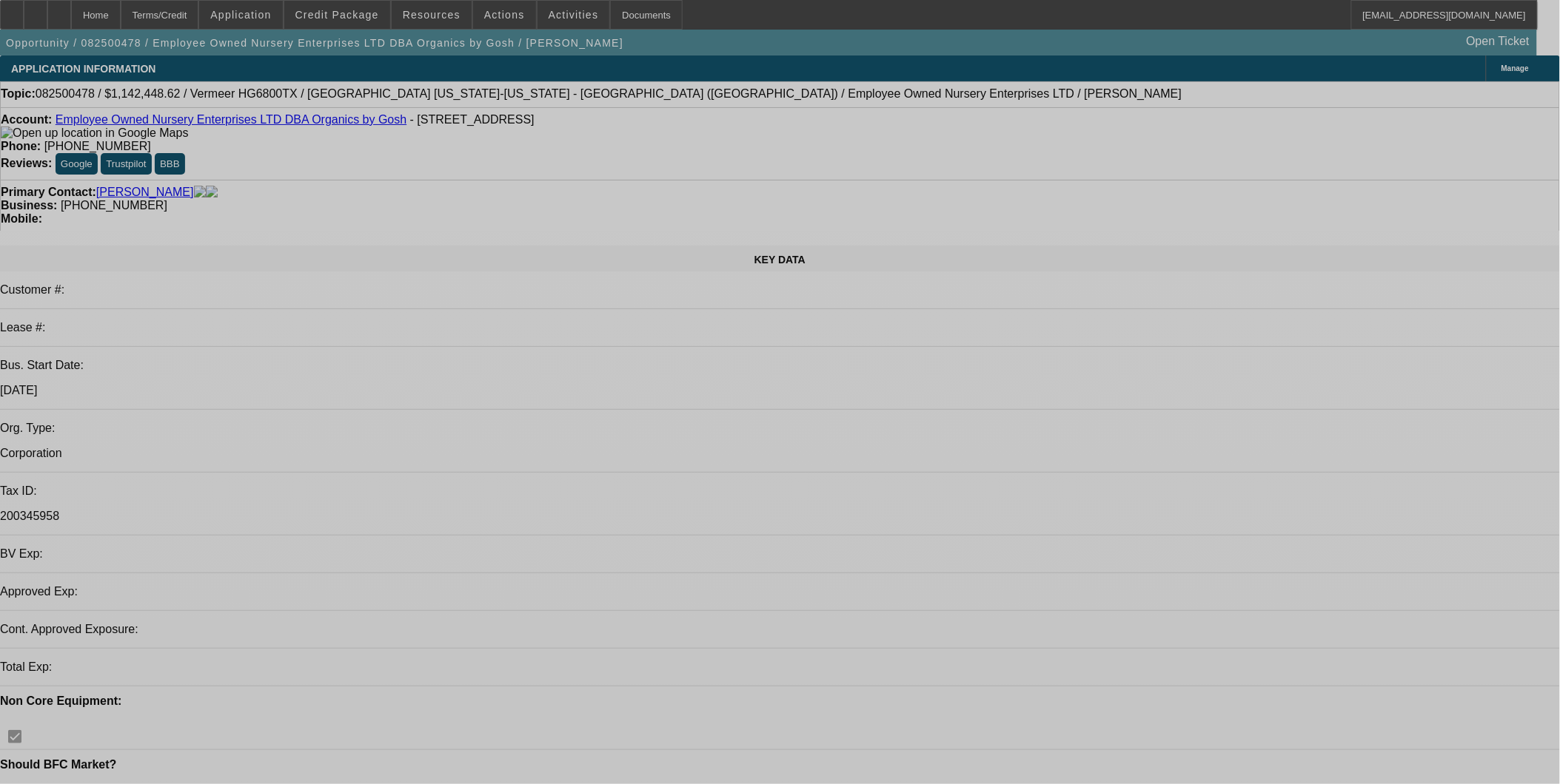
select select "0.1"
select select "0"
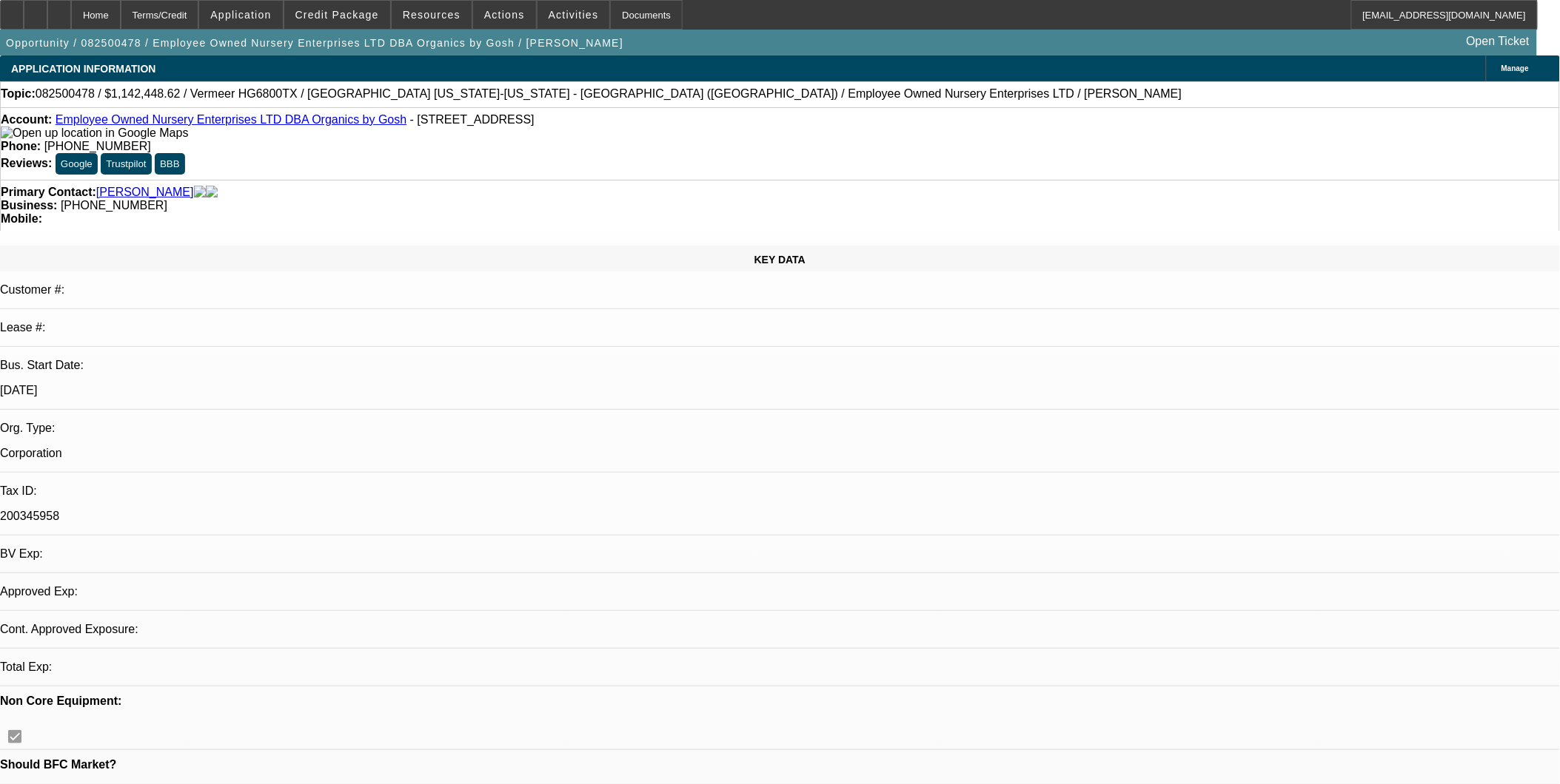
select select "0.1"
select select "0"
select select "1"
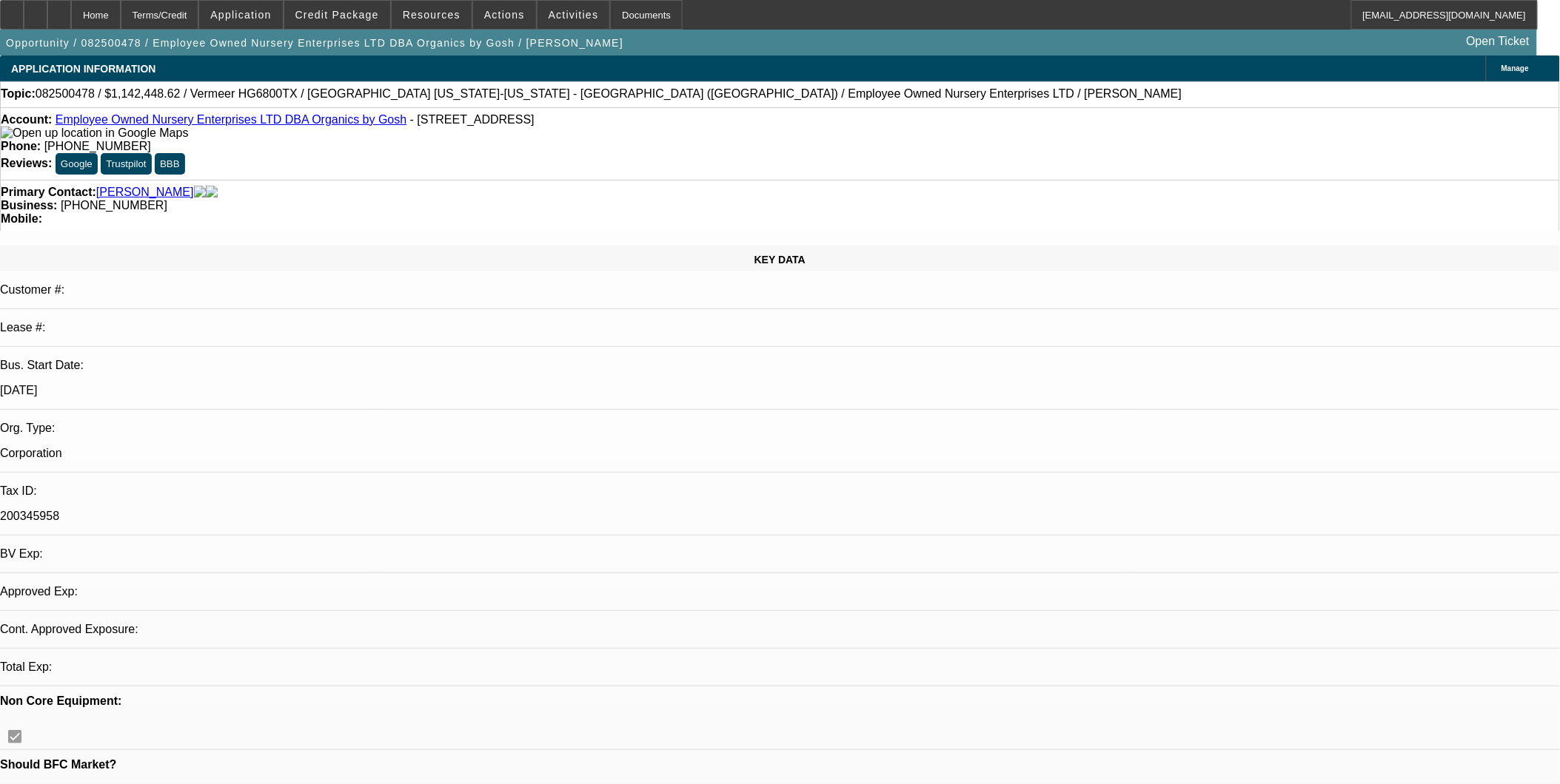
select select "6"
select select "1"
select select "6"
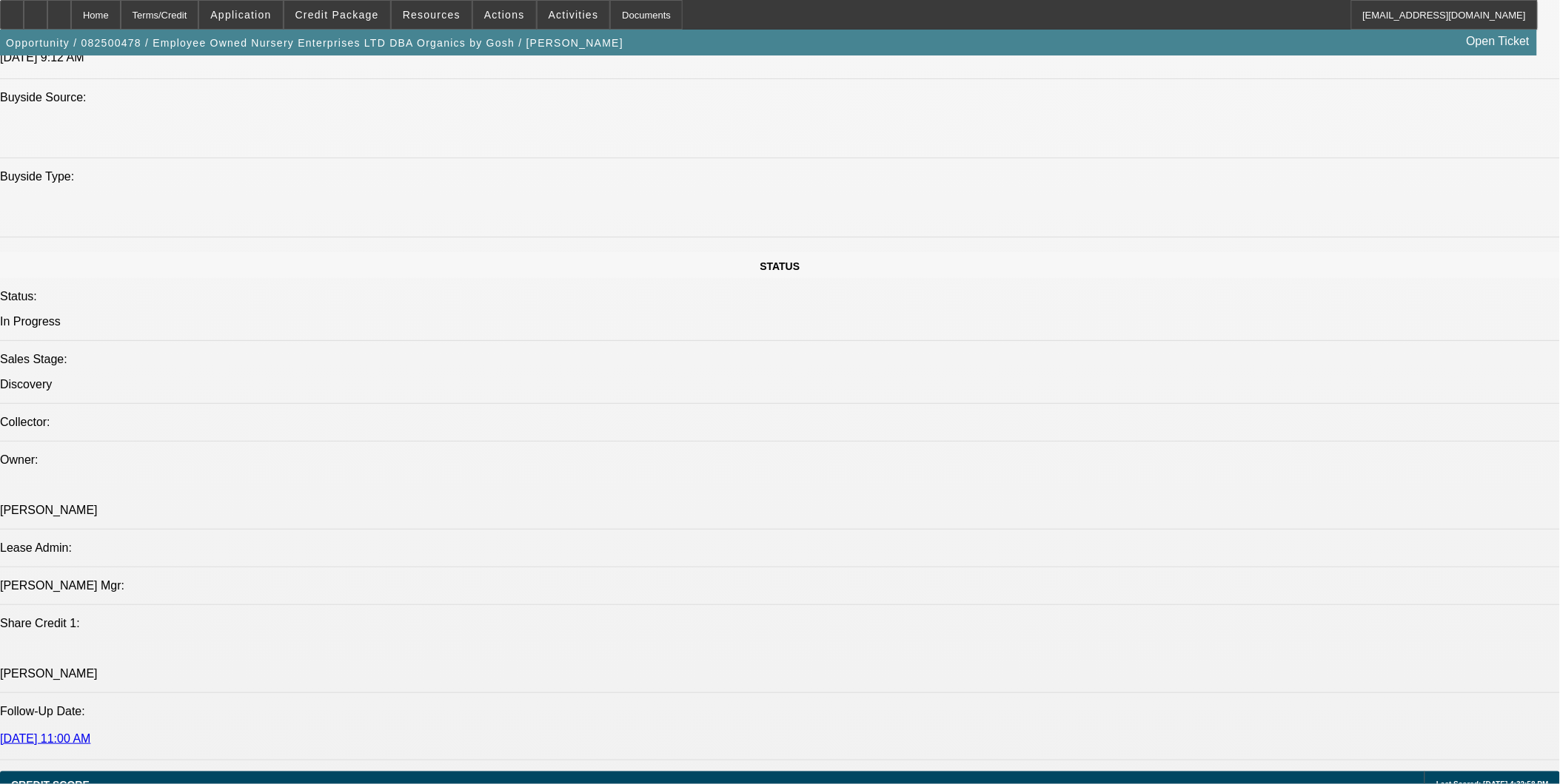
scroll to position [1727, 0]
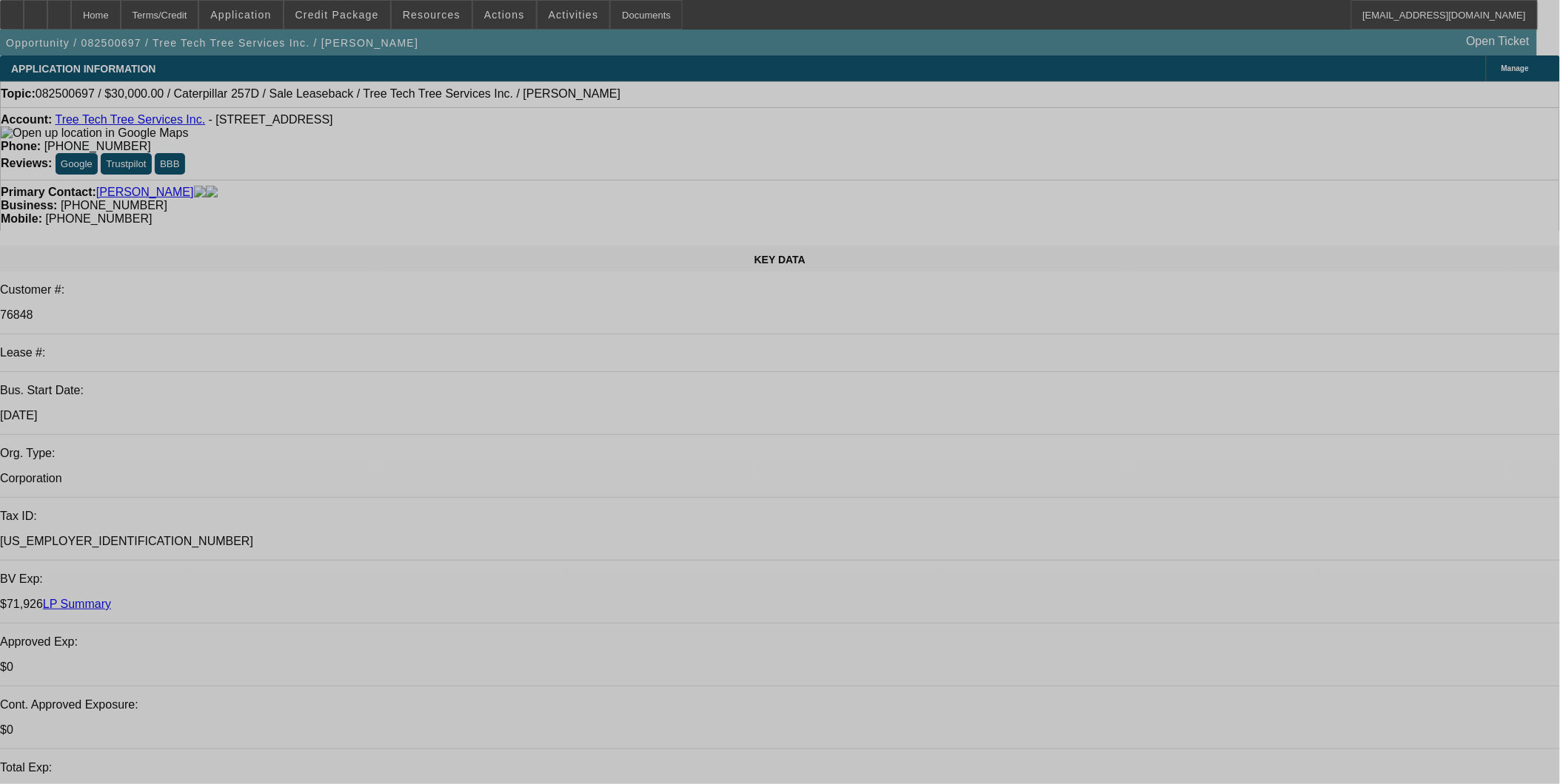
select select "0"
select select "2"
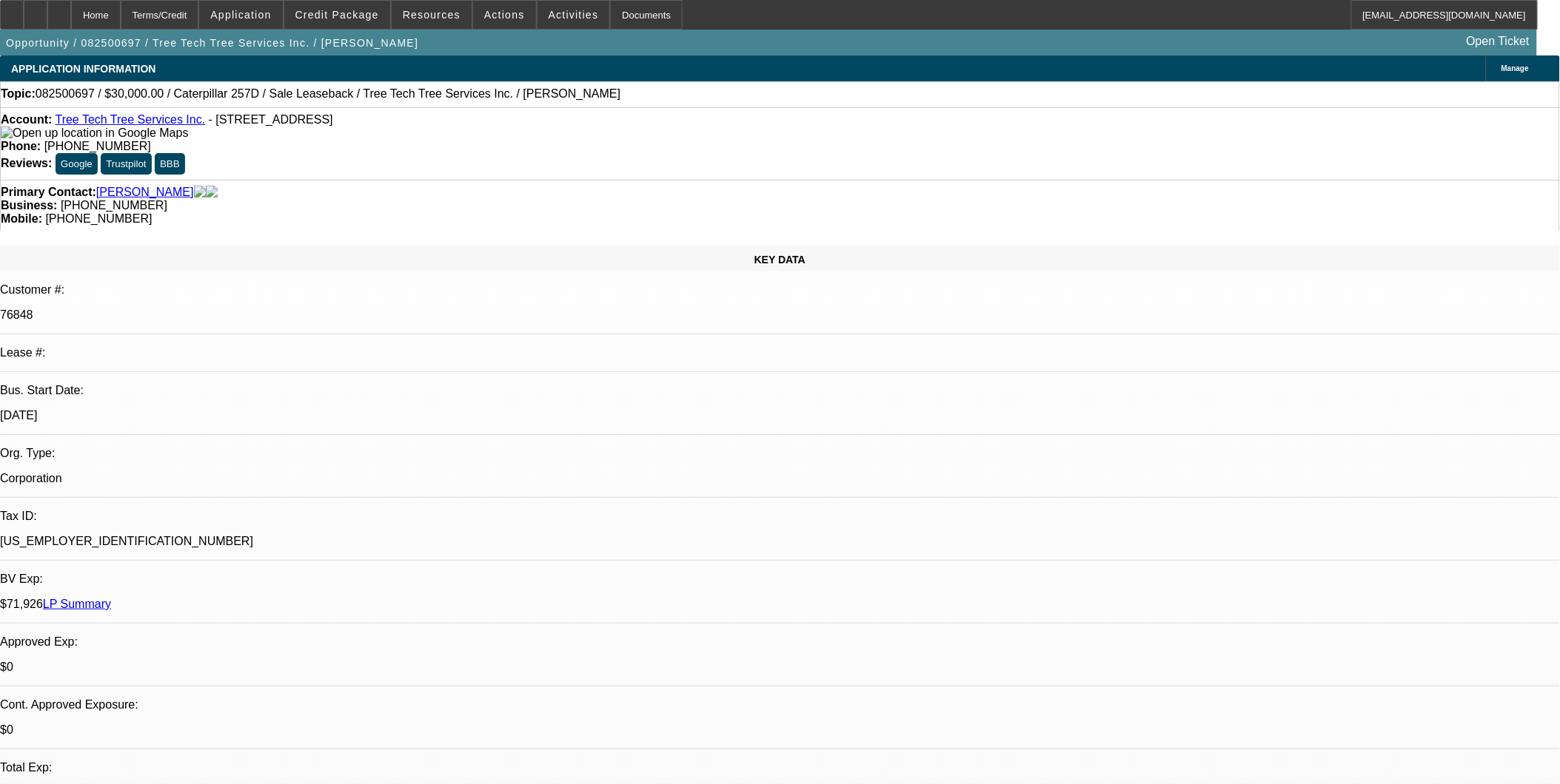
select select "0"
select select "2"
select select "0"
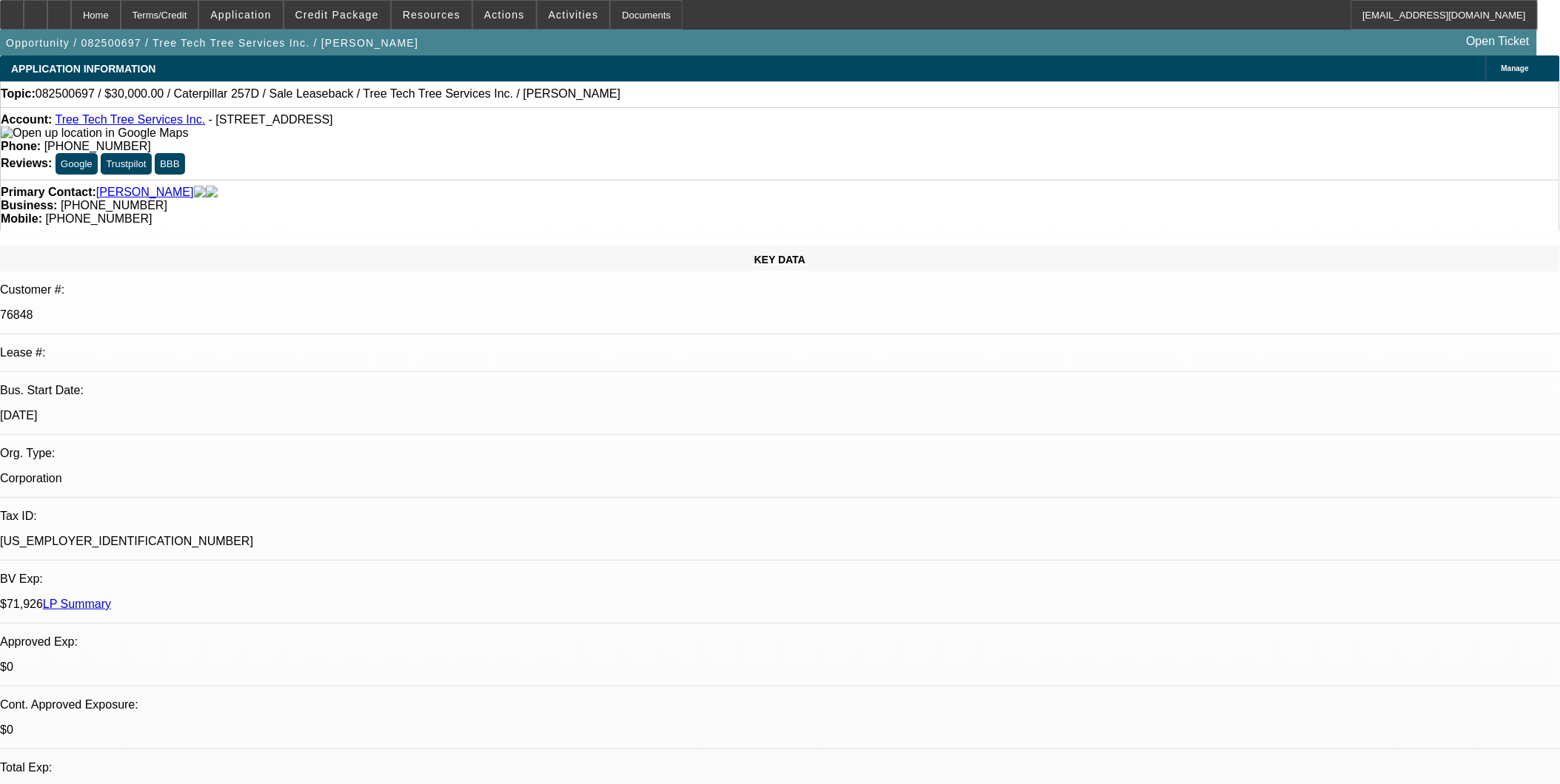
select select "0"
select select "1"
select select "2"
select select "6"
select select "1"
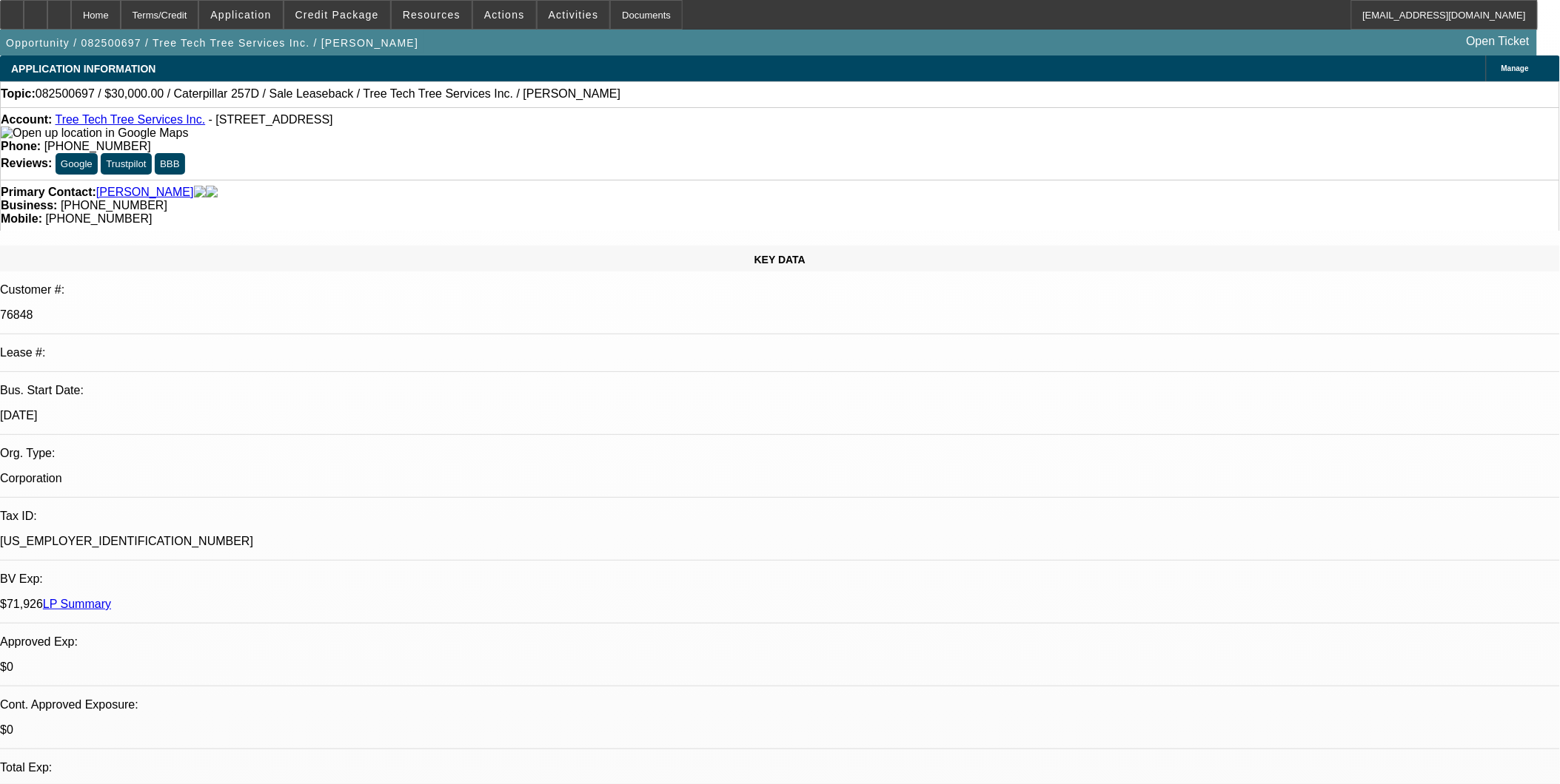
select select "2"
select select "6"
select select "1"
select select "2"
select select "6"
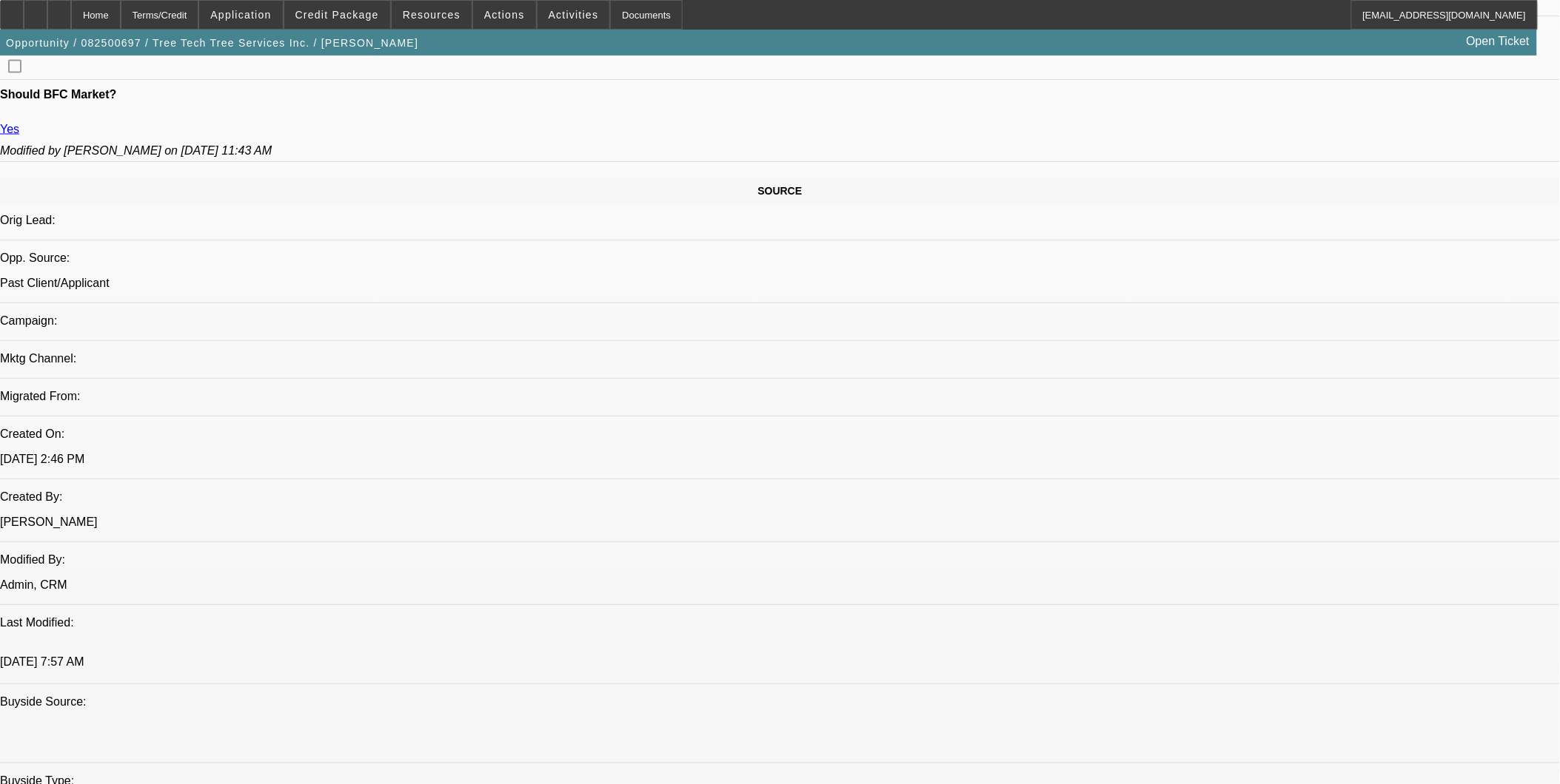
scroll to position [904, 0]
